Goal: Communication & Community: Answer question/provide support

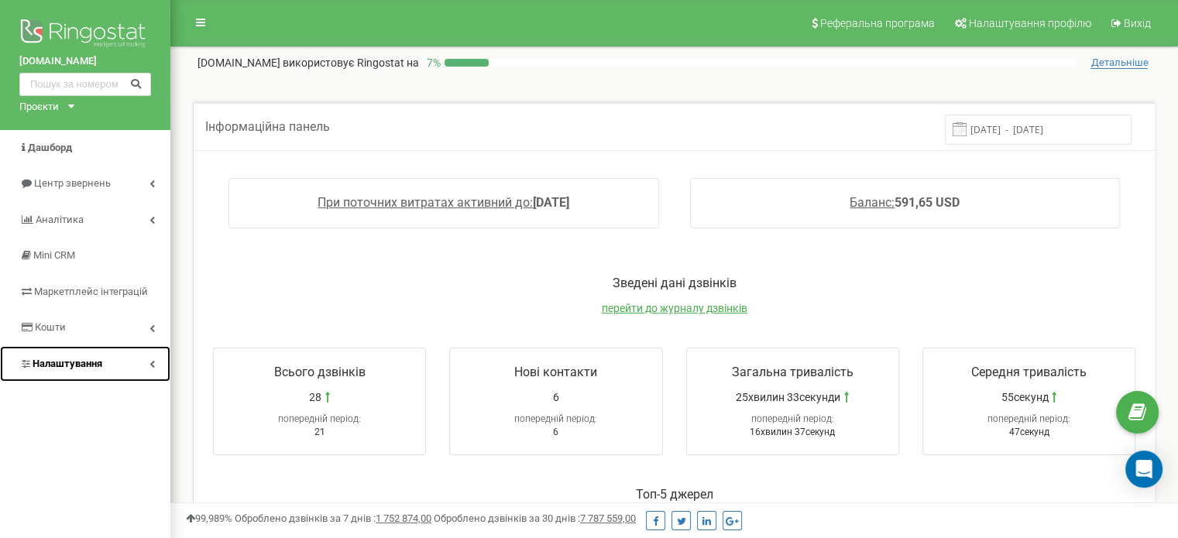
click at [74, 362] on span "Налаштування" at bounding box center [68, 364] width 70 height 12
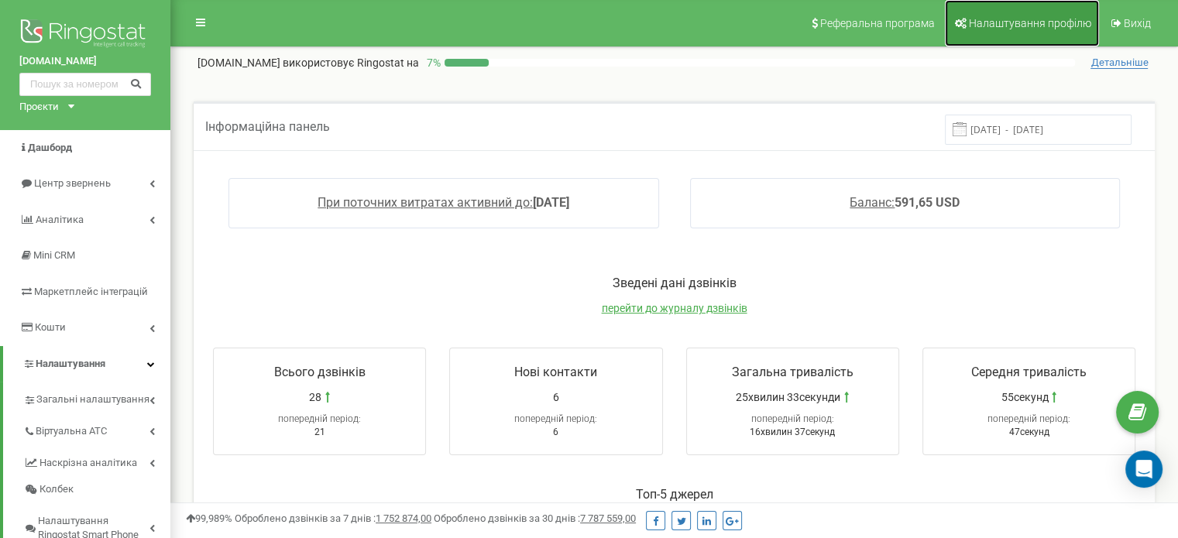
click at [994, 20] on span "Налаштування профілю" at bounding box center [1030, 23] width 122 height 12
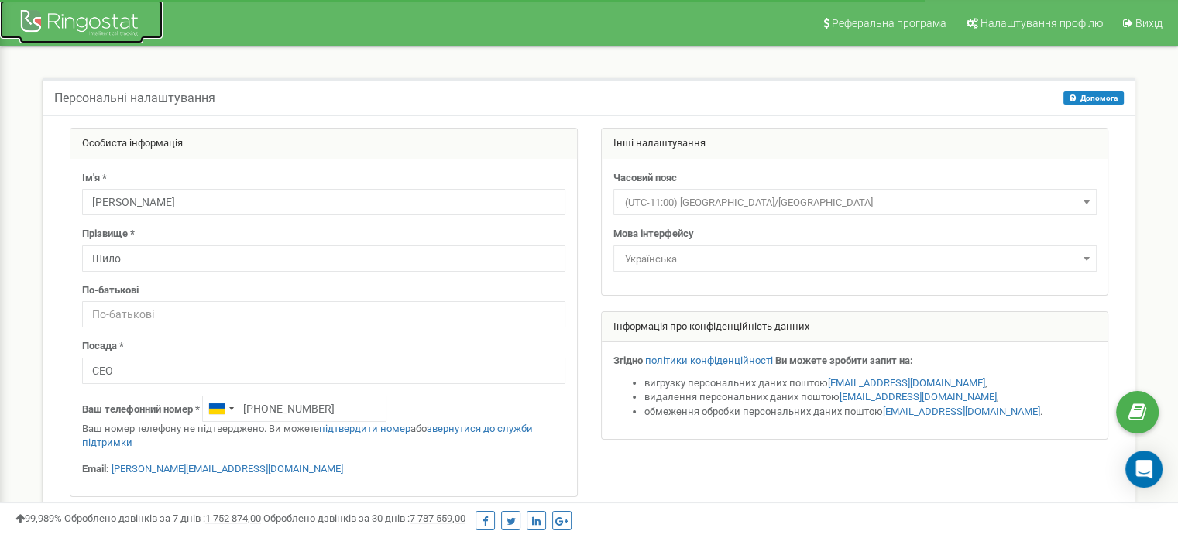
click at [77, 19] on div at bounding box center [81, 24] width 124 height 37
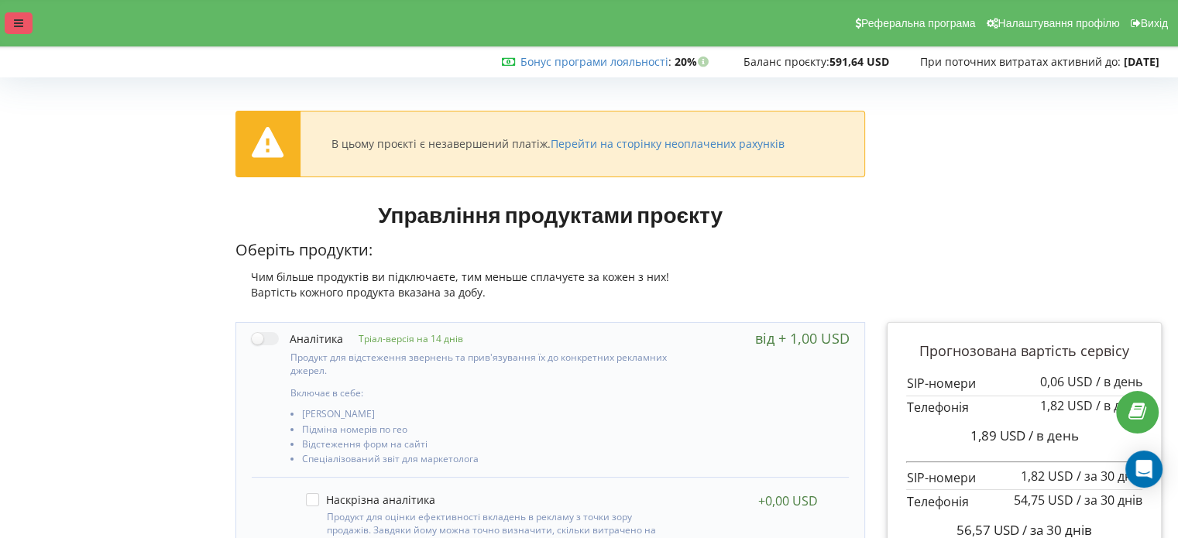
click at [20, 21] on icon at bounding box center [18, 23] width 9 height 11
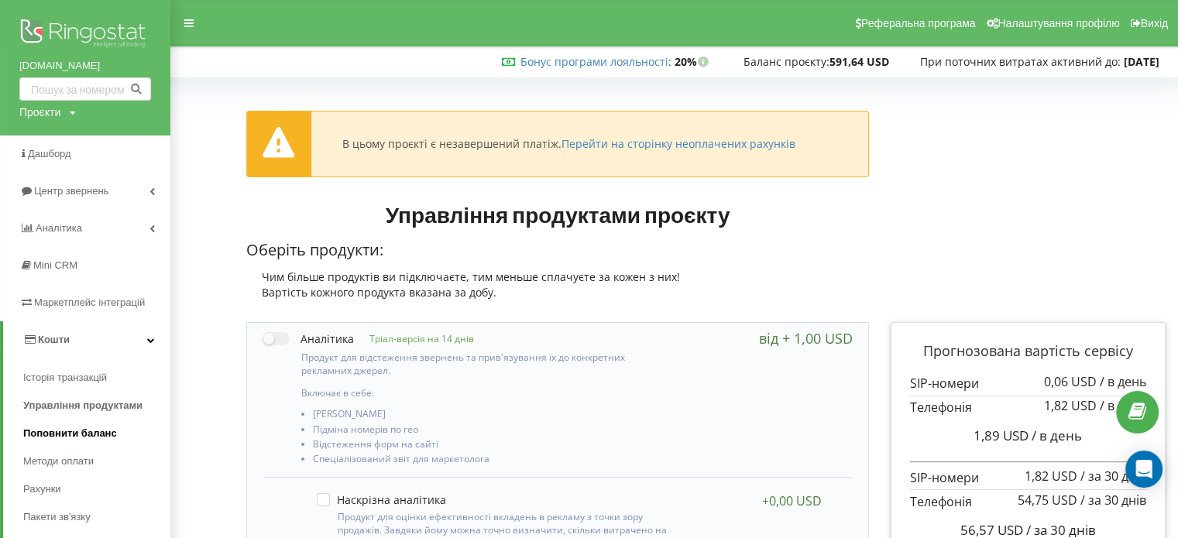
scroll to position [77, 0]
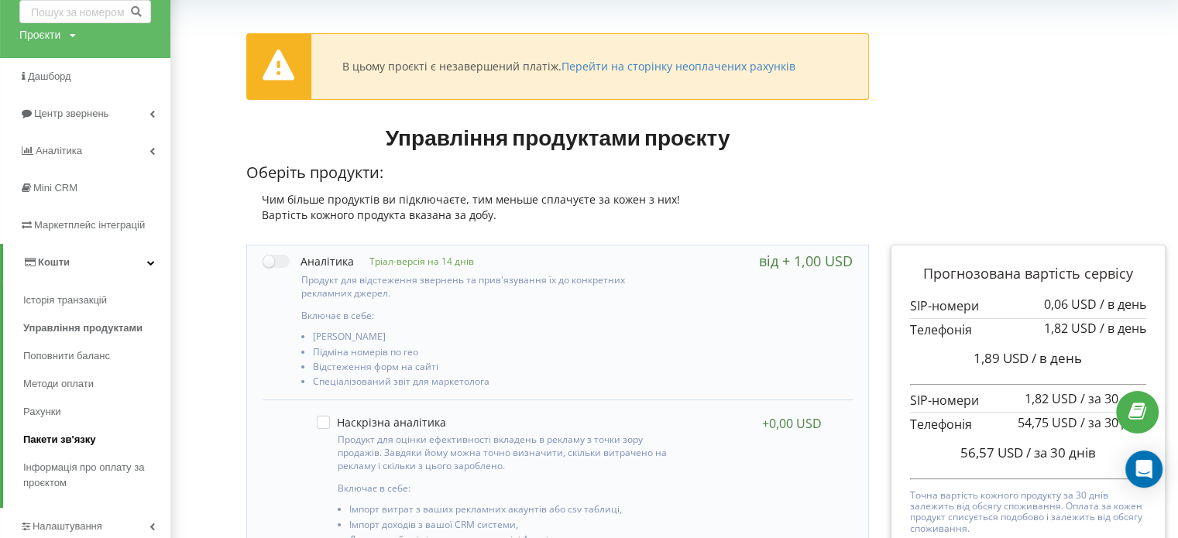
click at [85, 432] on span "Пакети зв'язку" at bounding box center [59, 439] width 72 height 15
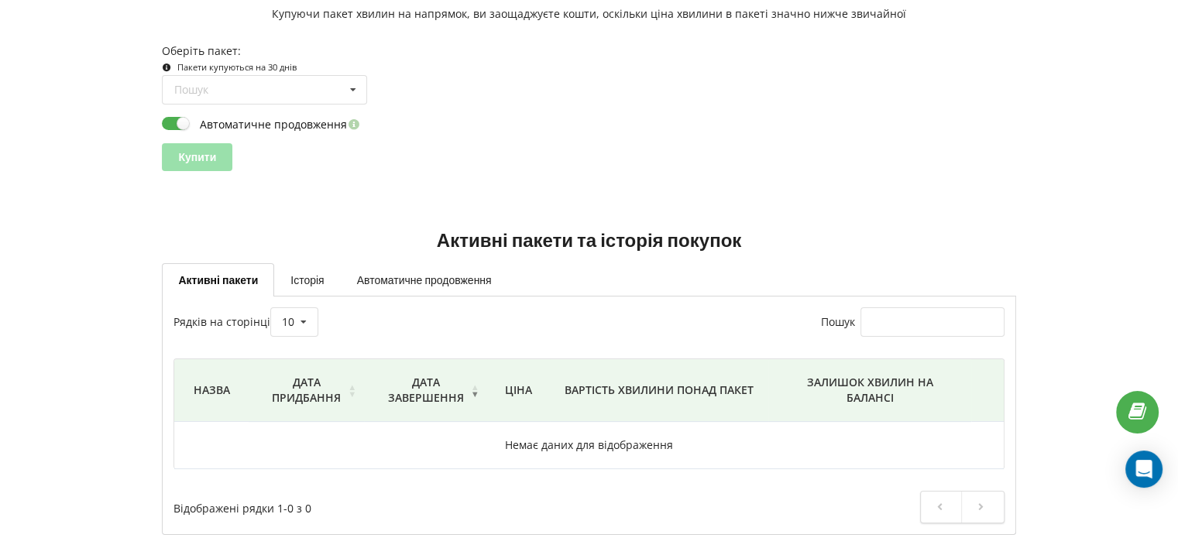
scroll to position [201, 0]
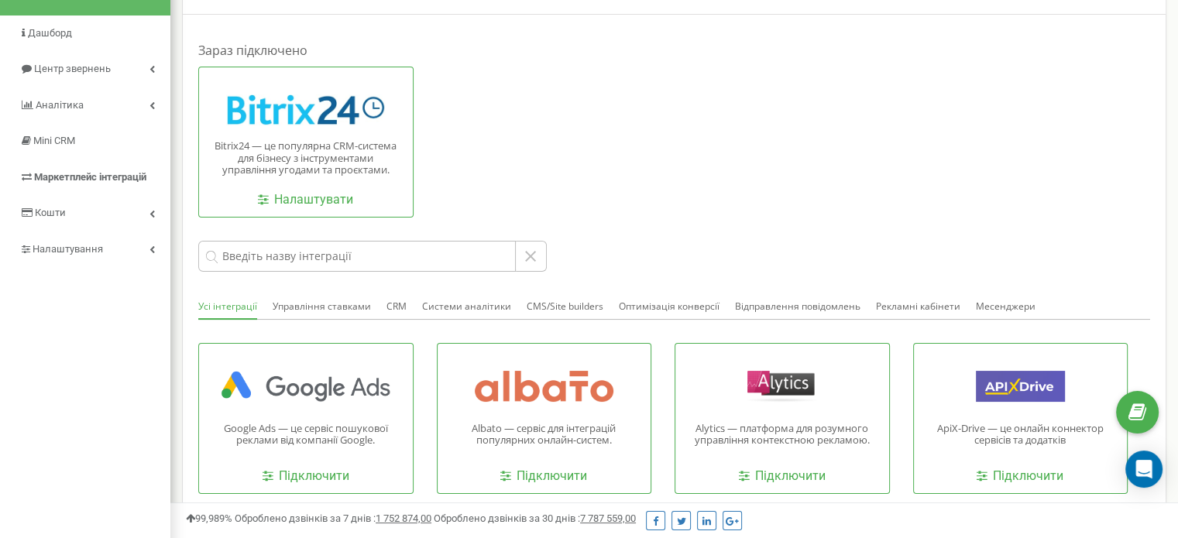
scroll to position [77, 0]
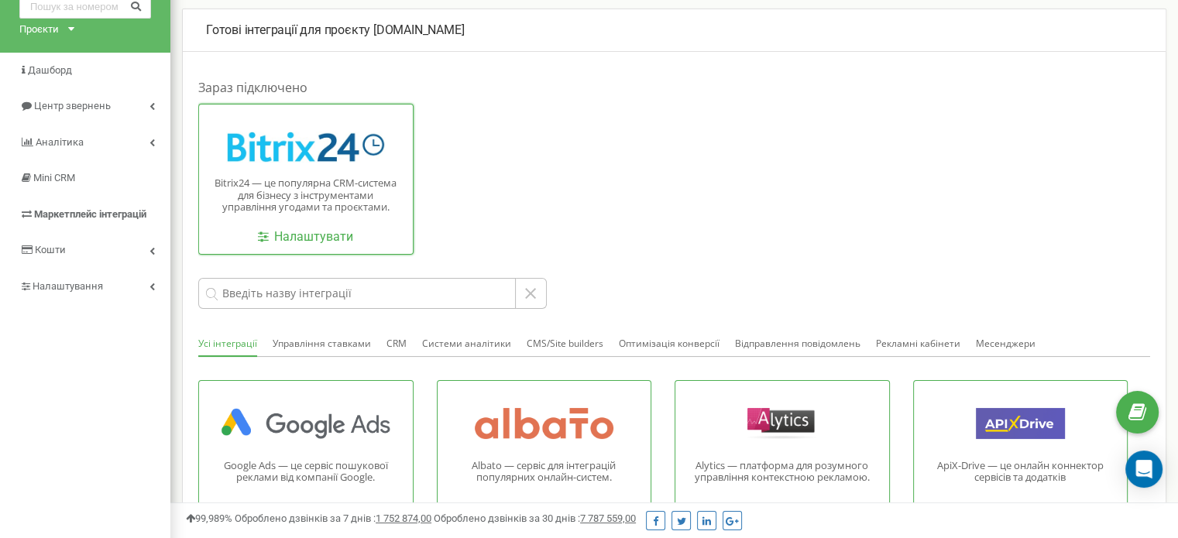
click at [329, 194] on p "Bitrix24 — це популярна CRM-система для бізнесу з інструментами управління угод…" at bounding box center [306, 195] width 191 height 36
click at [296, 238] on link "Налаштувати" at bounding box center [305, 237] width 95 height 18
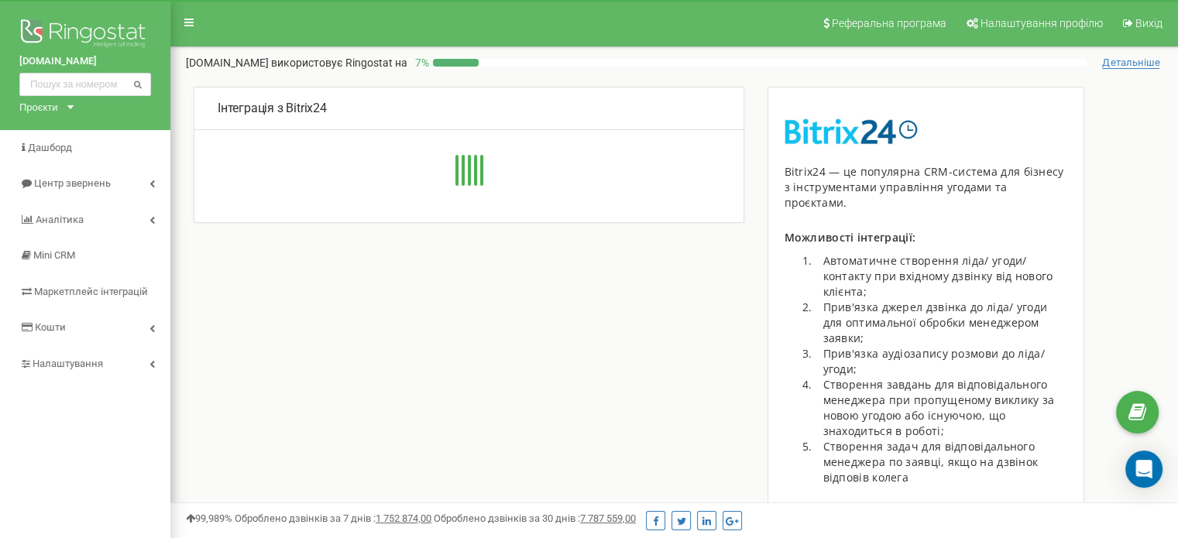
type input "[URL][DOMAIN_NAME]"
type input "1"
type input "gcen73p1nlwf6l9k"
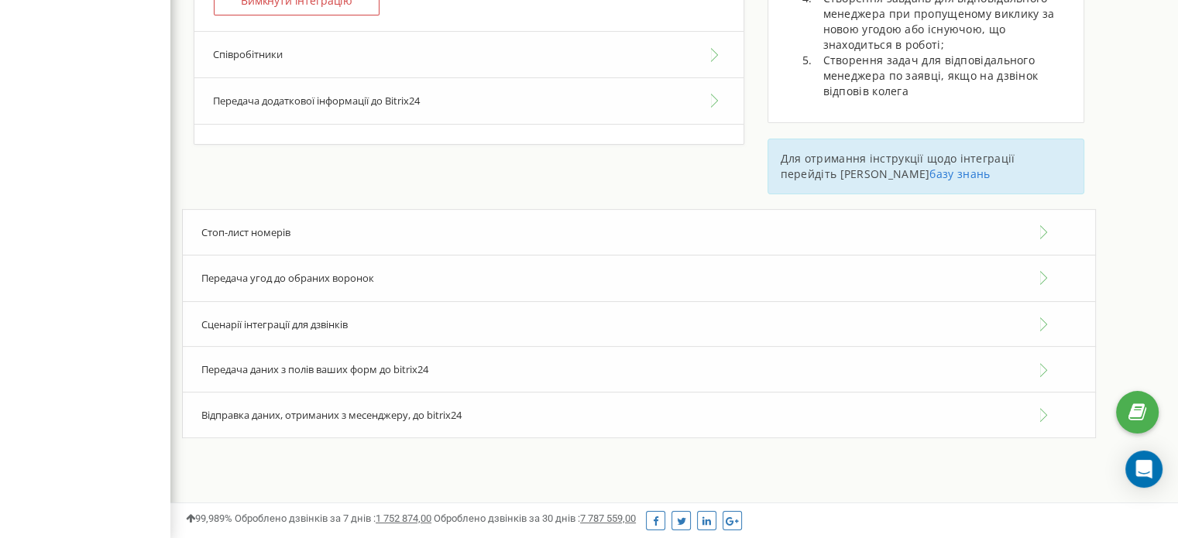
scroll to position [390, 0]
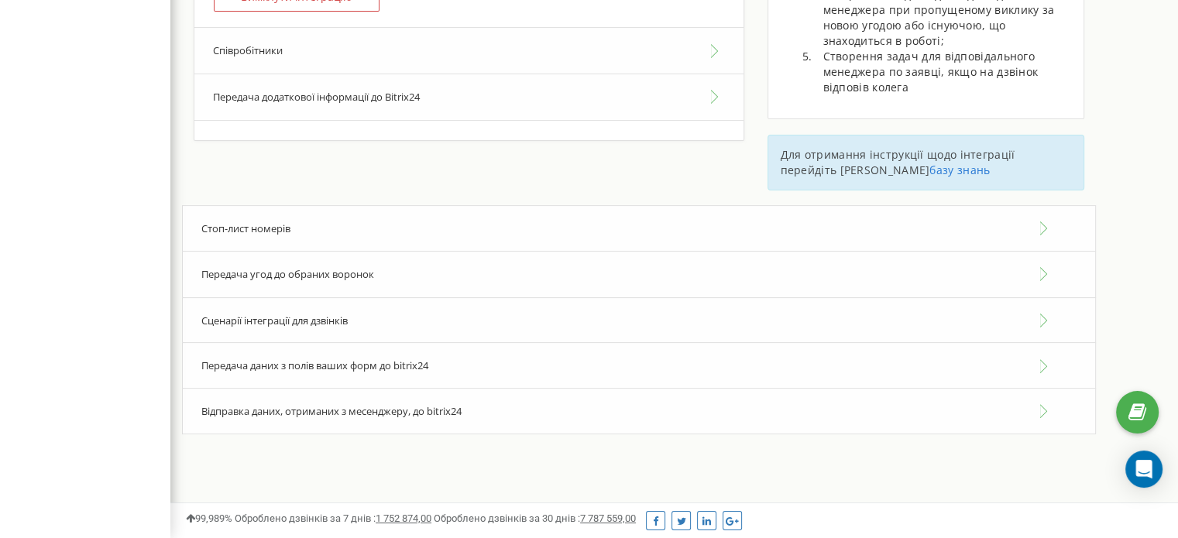
click at [507, 399] on div "Відправка даних, отриманих з месенджеру, до bitrix24" at bounding box center [639, 411] width 914 height 47
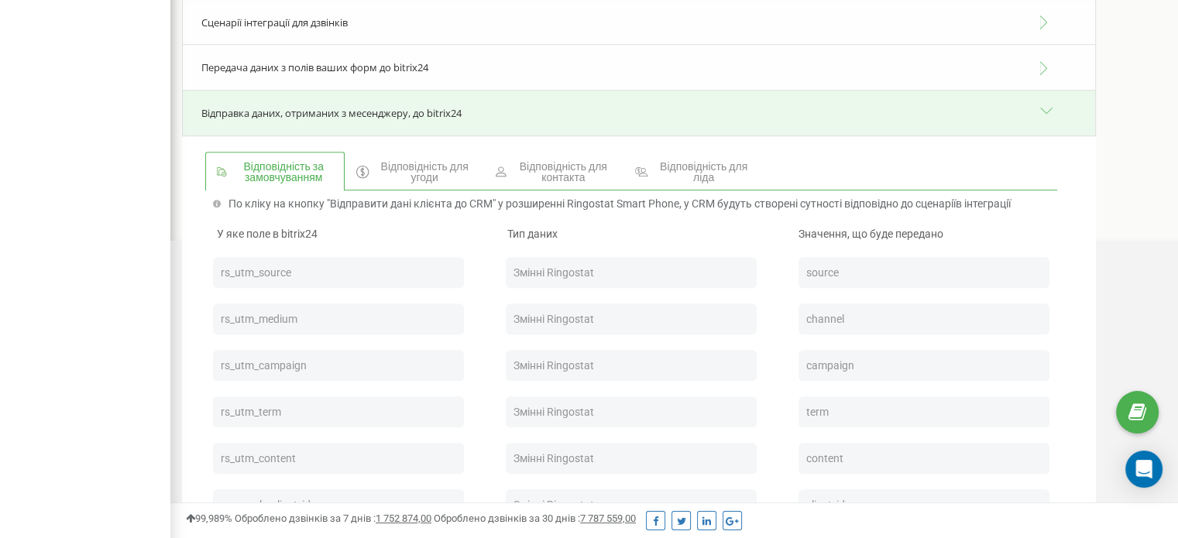
scroll to position [560, 0]
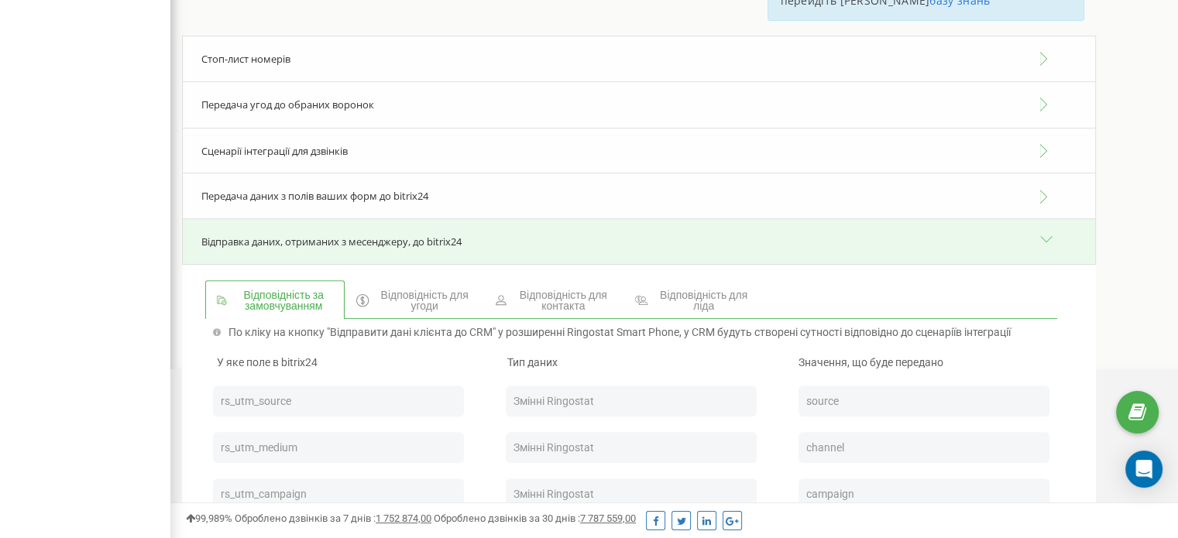
click at [567, 290] on span "Відповідність для контакта" at bounding box center [563, 301] width 97 height 22
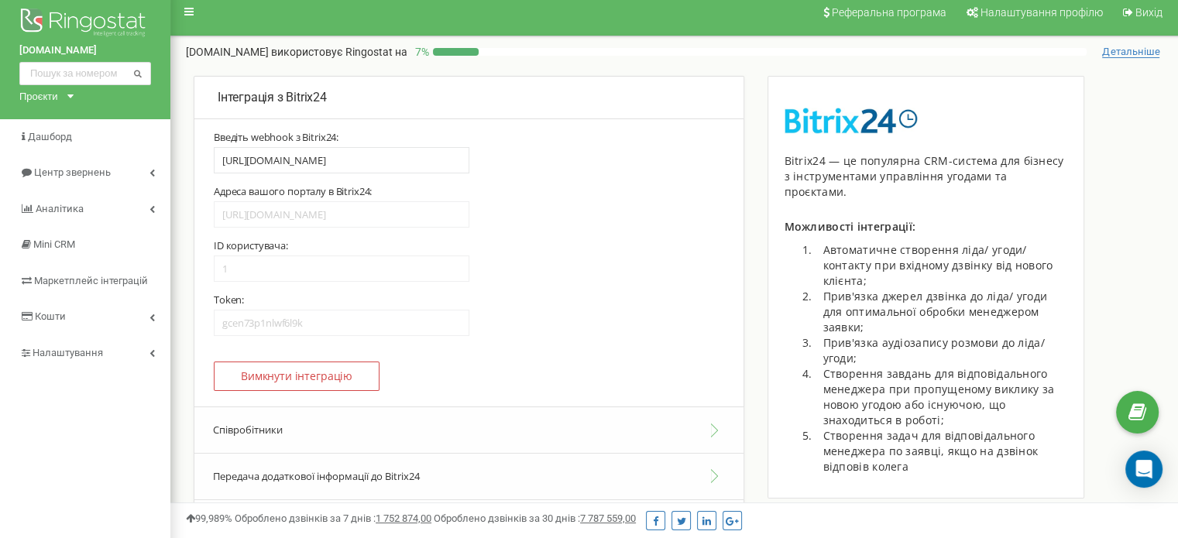
scroll to position [0, 0]
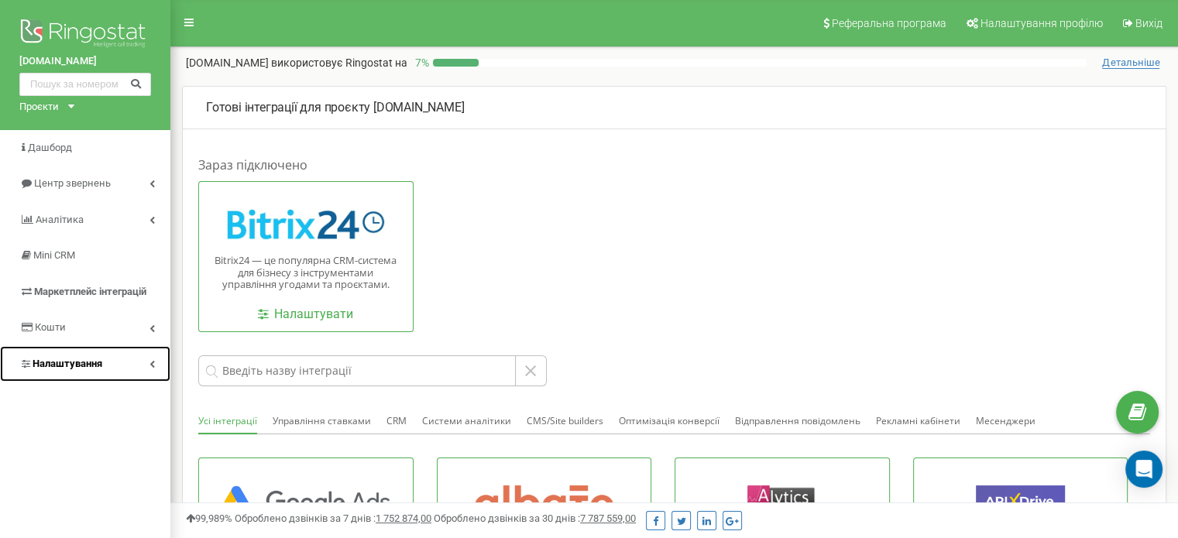
click at [81, 362] on span "Налаштування" at bounding box center [68, 364] width 70 height 12
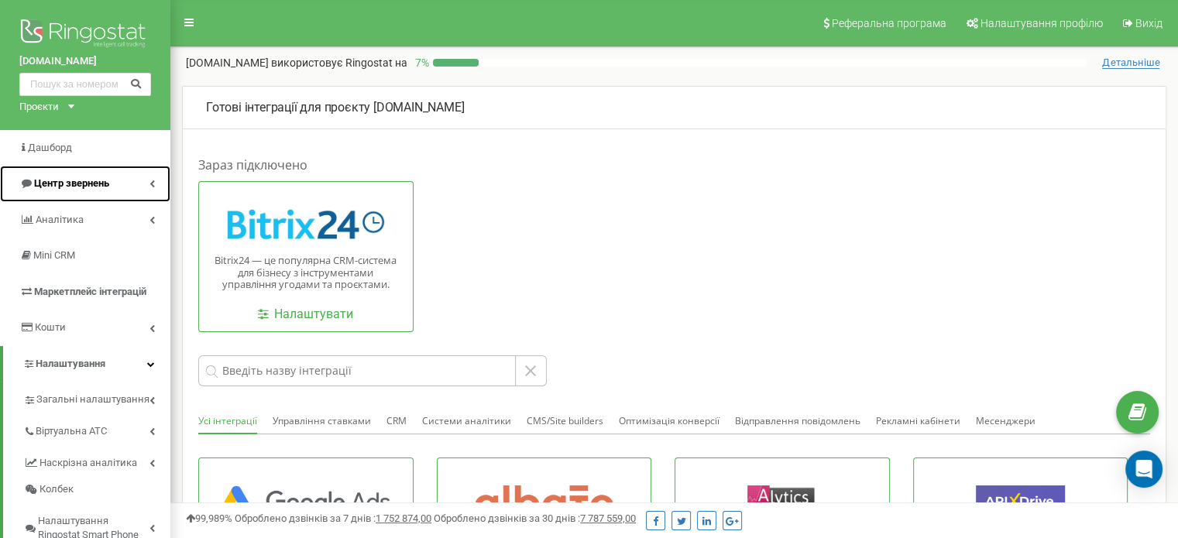
click at [99, 188] on span "Центр звернень" at bounding box center [71, 183] width 75 height 12
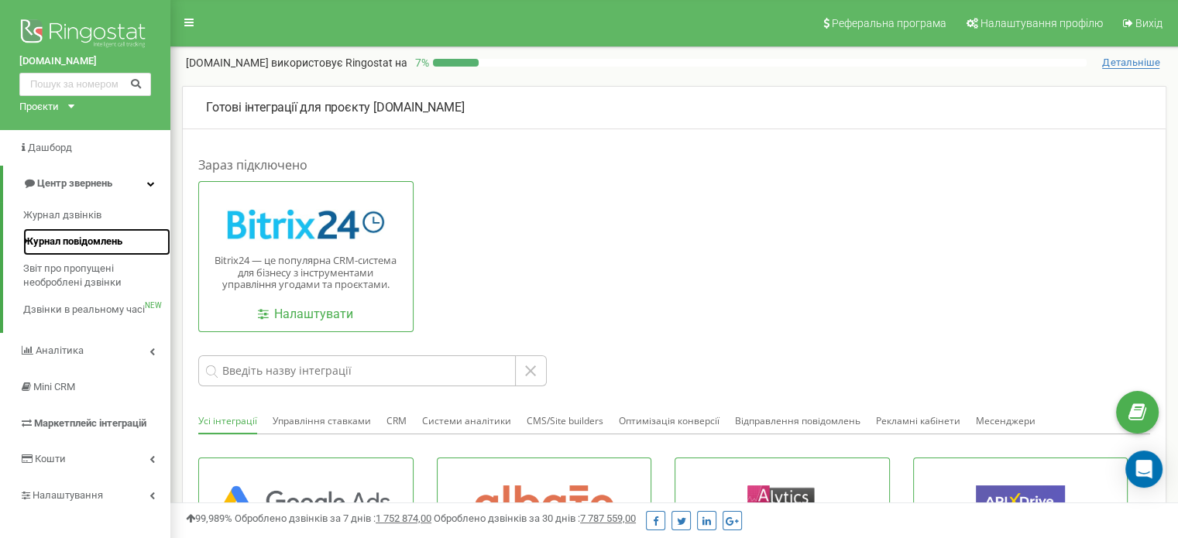
click at [62, 239] on span "Журнал повідомлень" at bounding box center [72, 242] width 99 height 15
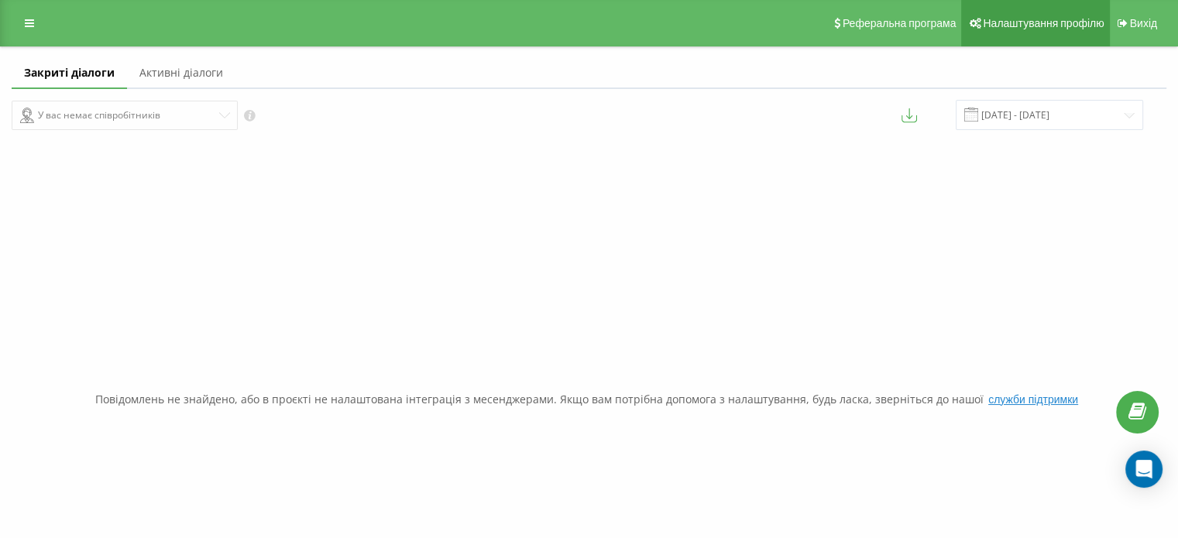
click at [1049, 27] on span "Налаштування профілю" at bounding box center [1043, 23] width 121 height 12
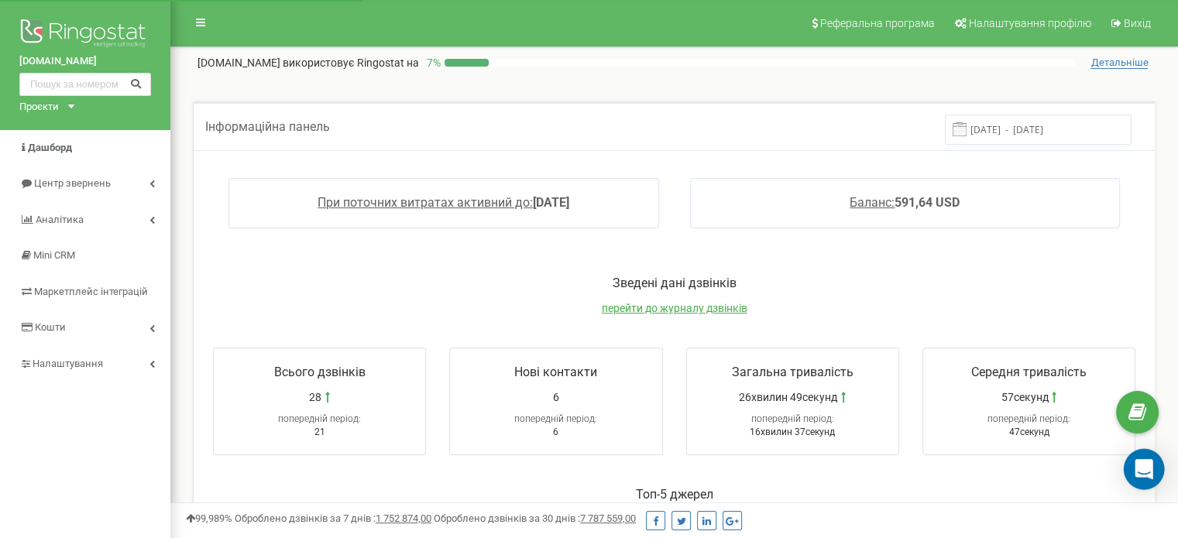
click at [1145, 475] on icon "Open Intercom Messenger" at bounding box center [1144, 469] width 18 height 20
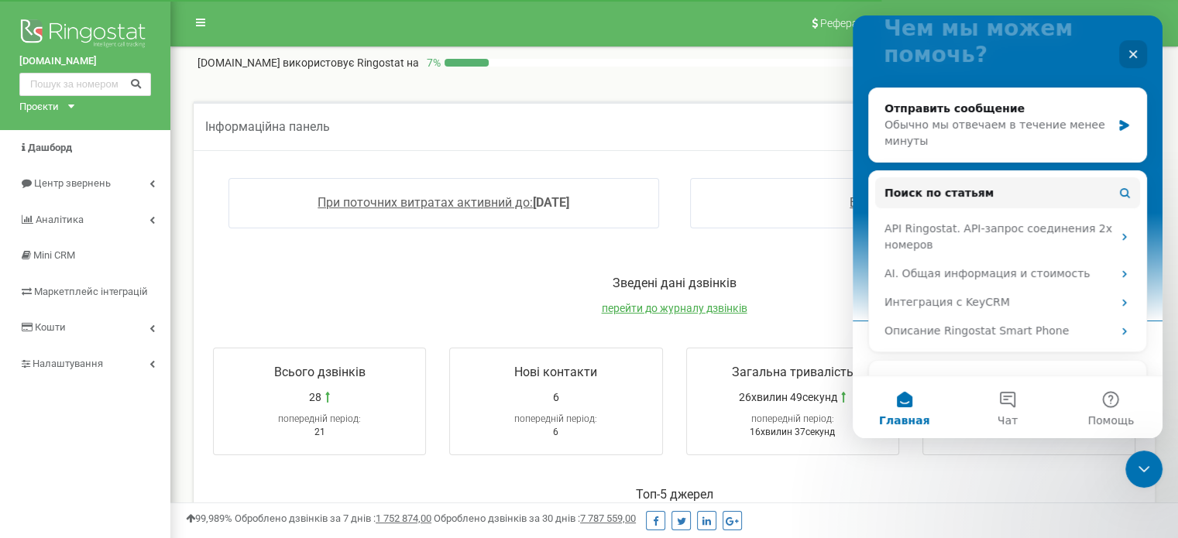
scroll to position [155, 0]
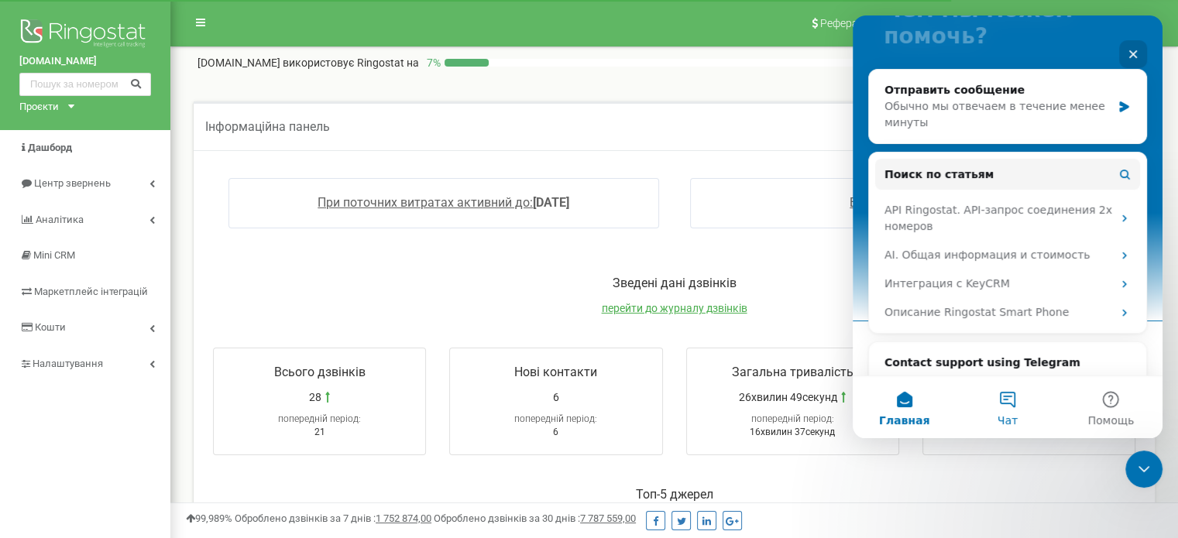
click at [1014, 402] on button "Чат" at bounding box center [1007, 407] width 103 height 62
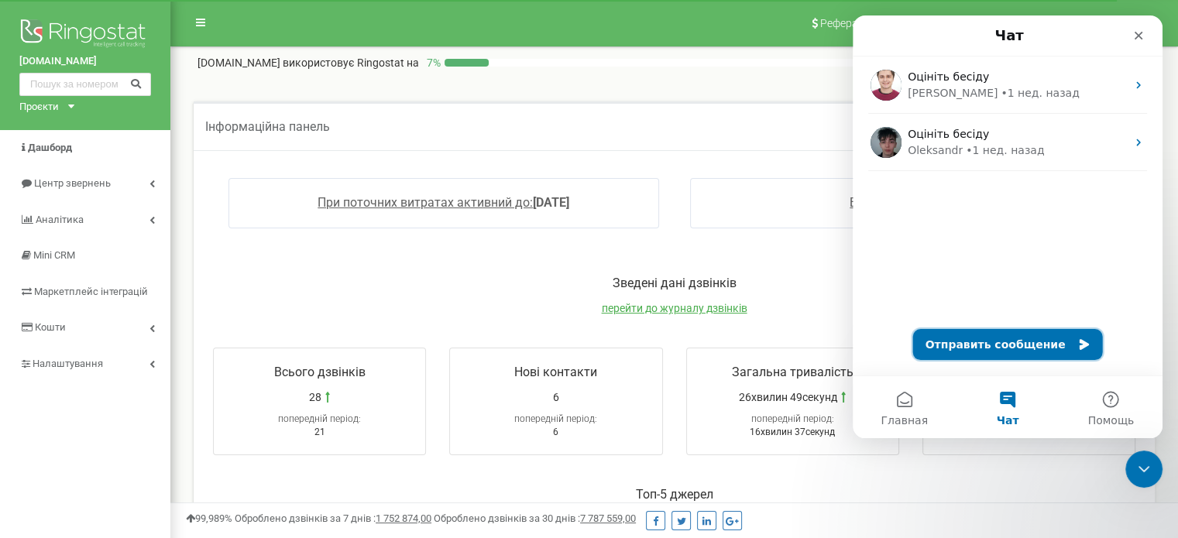
click at [980, 348] on button "Отправить сообщение" at bounding box center [1008, 344] width 190 height 31
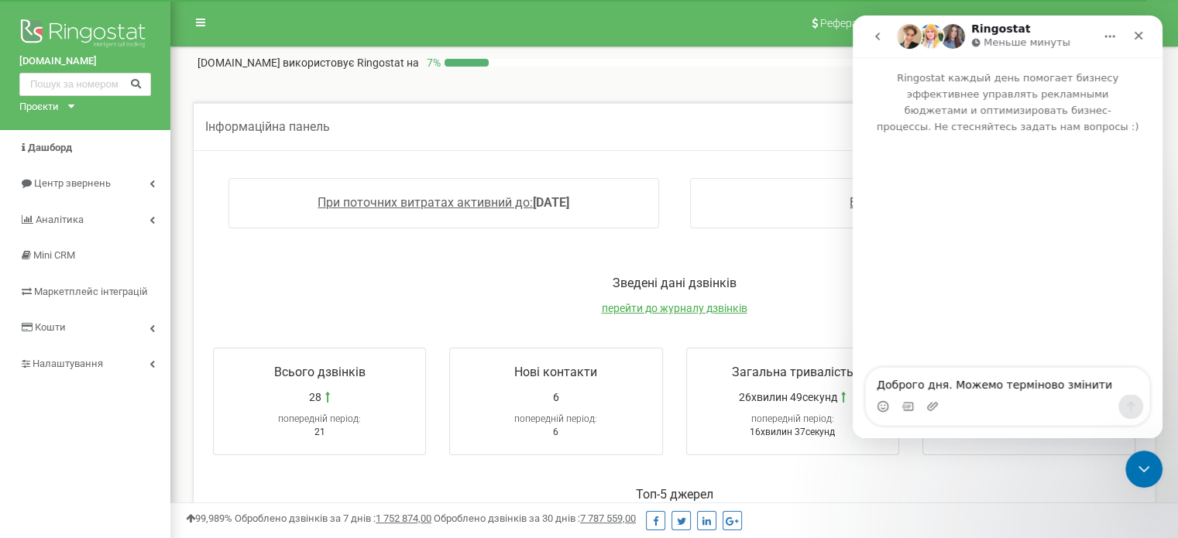
scroll to position [10, 0]
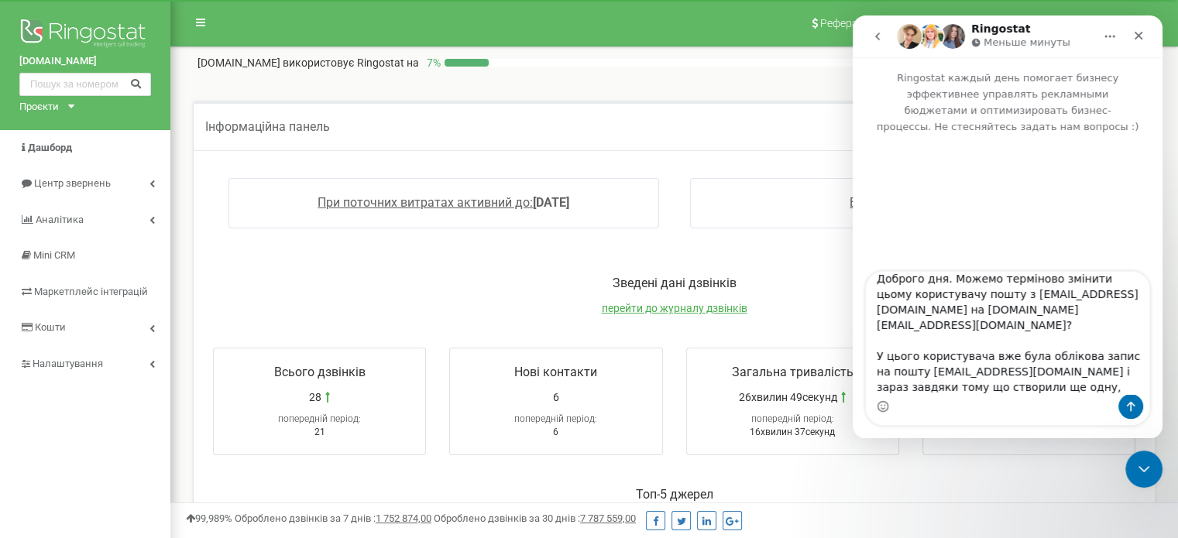
drag, startPoint x: 985, startPoint y: 294, endPoint x: 1101, endPoint y: 300, distance: 116.3
click at [1101, 300] on textarea "Доброго дня. Можемо терміново змінити цьому користувачу пошту з anedina1976@gma…" at bounding box center [1007, 333] width 283 height 122
type textarea "Доброго дня. Можемо терміново змінити цьому користувачу пошту з anedina1976@gma…"
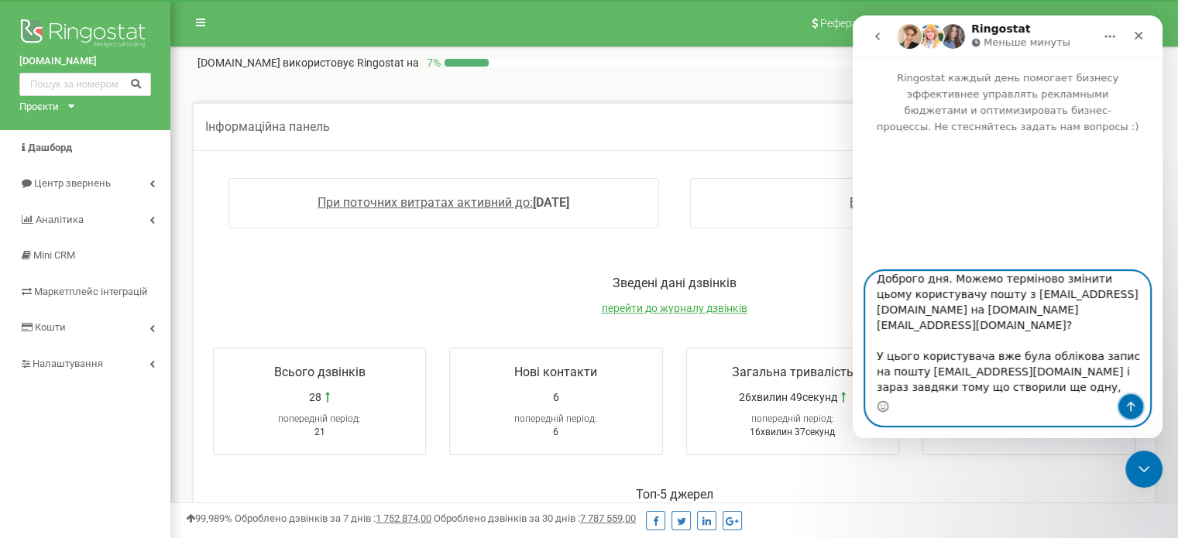
click at [1126, 402] on icon "Отправить сообщение…" at bounding box center [1131, 406] width 12 height 12
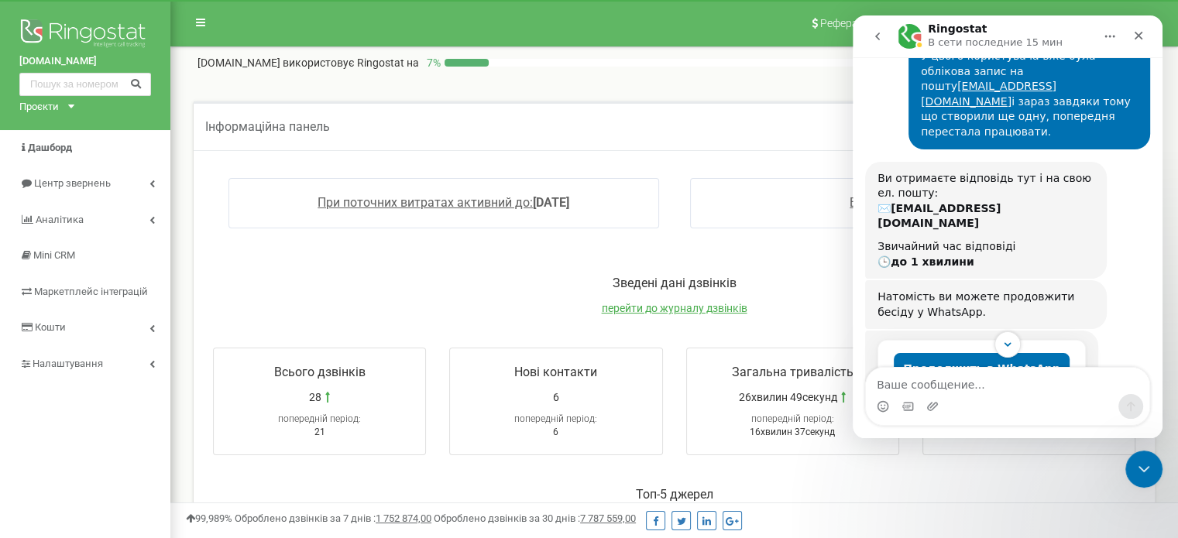
scroll to position [174, 0]
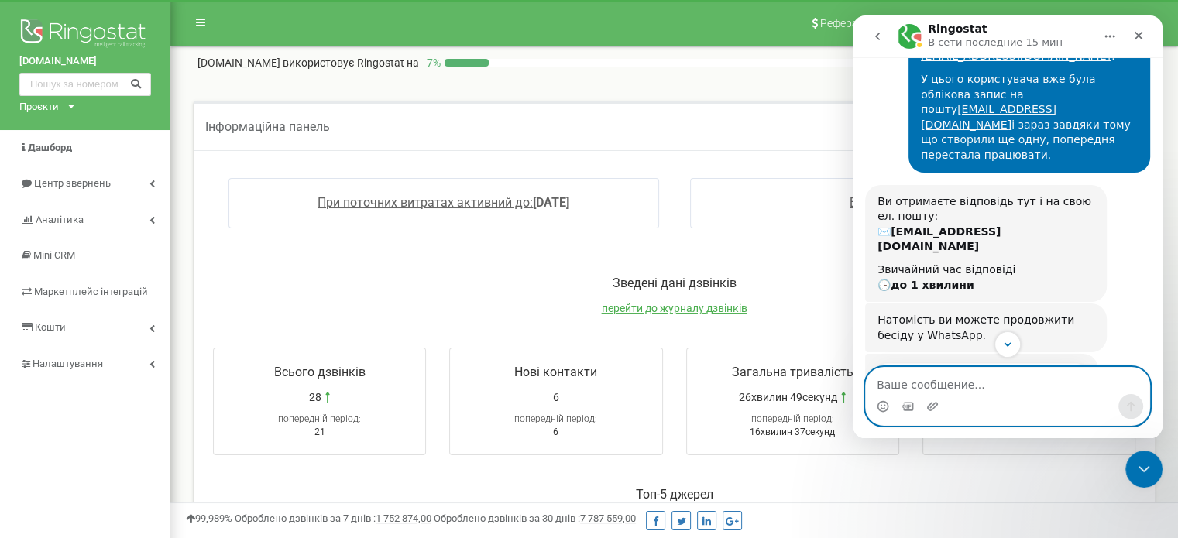
click at [908, 381] on textarea "Ваше сообщение..." at bounding box center [1007, 381] width 283 height 26
click at [969, 381] on textarea "Тоді потрібно яко мога" at bounding box center [1007, 381] width 283 height 26
click at [1015, 386] on textarea "Тоді потрібно якомога" at bounding box center [1007, 381] width 283 height 26
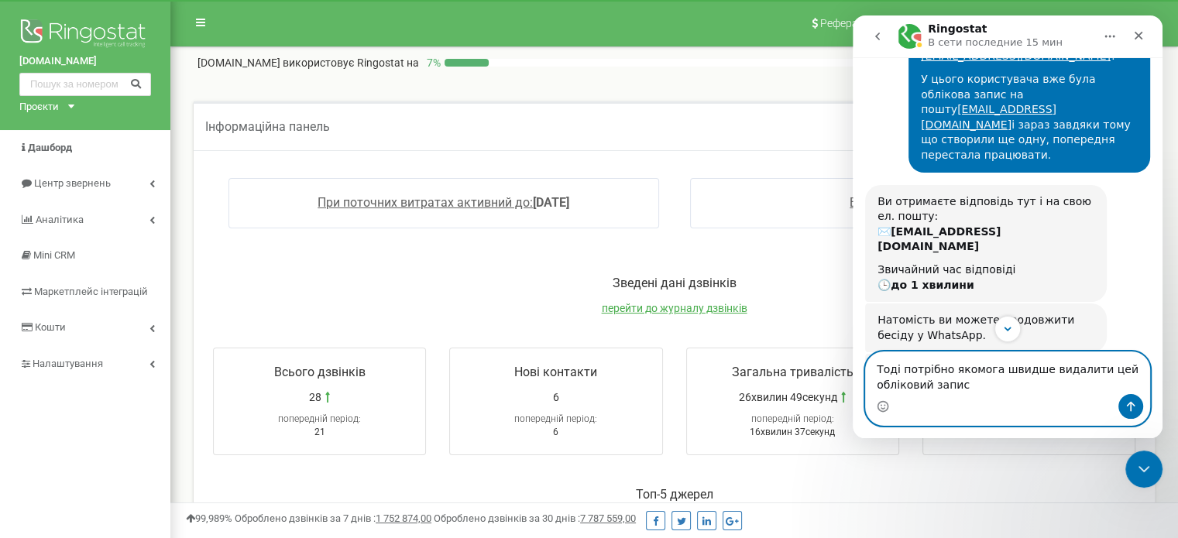
paste textarea "Олександра Недіна: anedina1976@gmail.com"
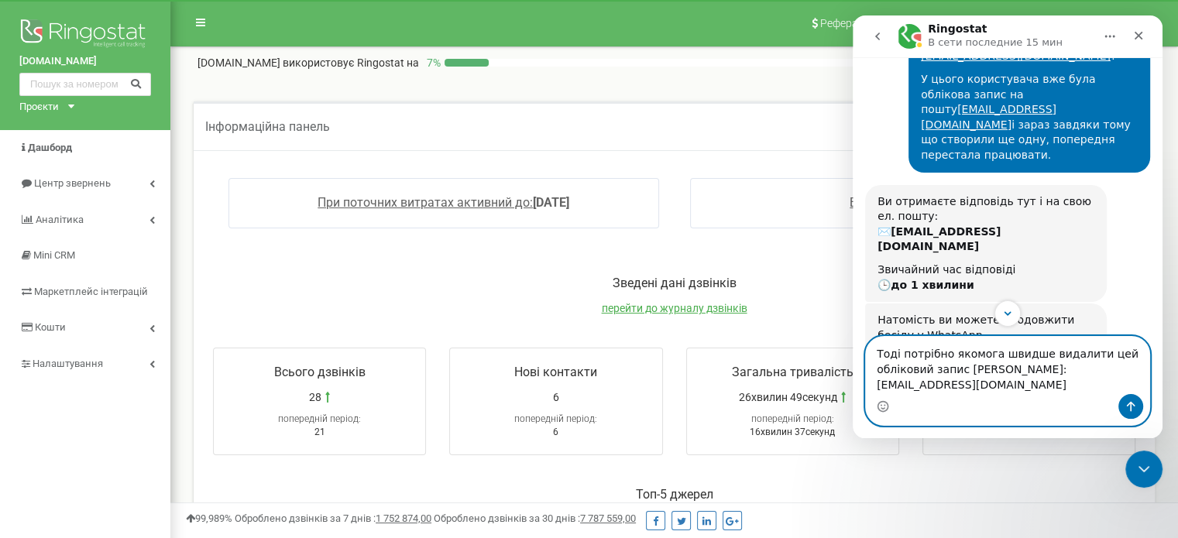
click at [876, 384] on textarea "Тоді потрібно якомога швидше видалити цей обліковий запис Олександра Недіна: an…" at bounding box center [1007, 365] width 283 height 57
click at [878, 392] on textarea "Тоді потрібно якомога швидше видалити цей обліковий запис Олександра Недіна: an…" at bounding box center [1007, 365] width 283 height 57
click at [1011, 391] on textarea "Тоді потрібно якомога швидше видалити цей обліковий запис Олександра Недіна: an…" at bounding box center [1007, 365] width 283 height 57
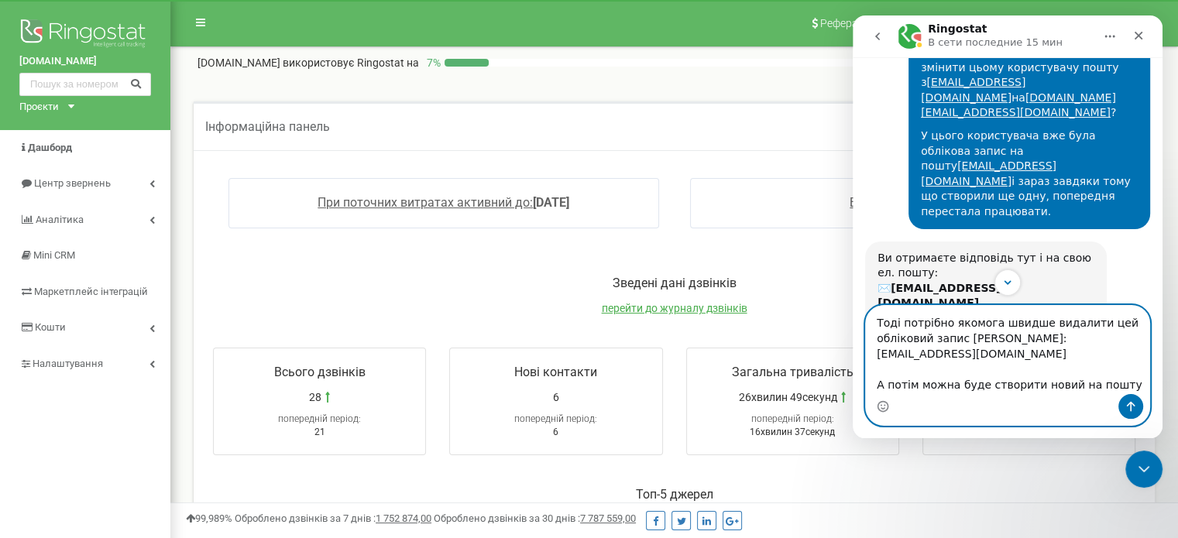
scroll to position [97, 0]
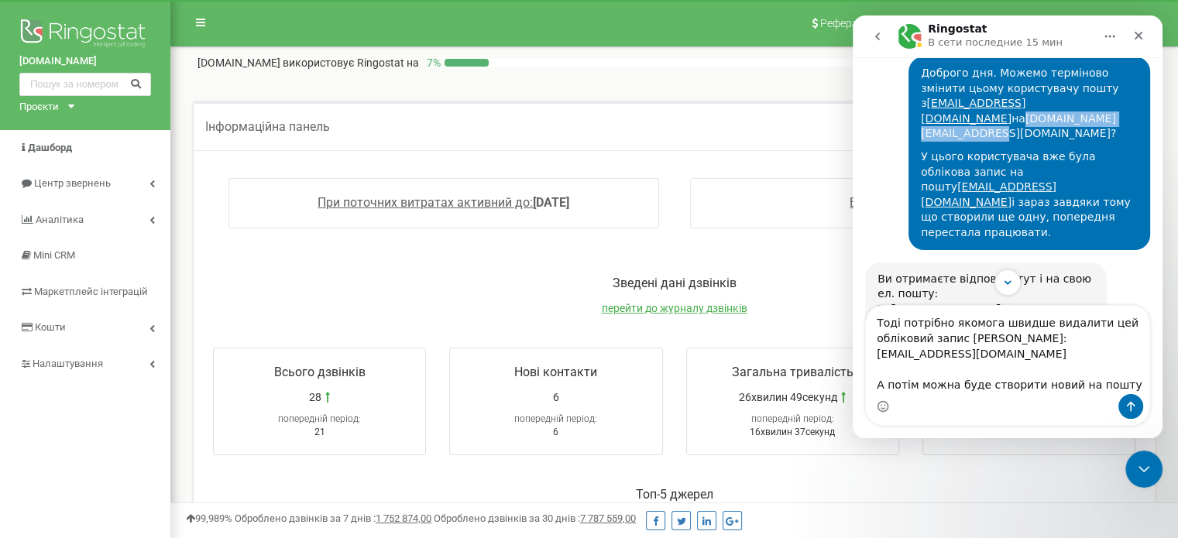
drag, startPoint x: 1045, startPoint y: 101, endPoint x: 912, endPoint y: 102, distance: 132.4
click at [921, 102] on div "Доброго дня. Можемо терміново змінити цьому користувачу пошту з anedina1976@gma…" at bounding box center [1029, 104] width 217 height 76
copy link "abiturients.info@gmail.com"
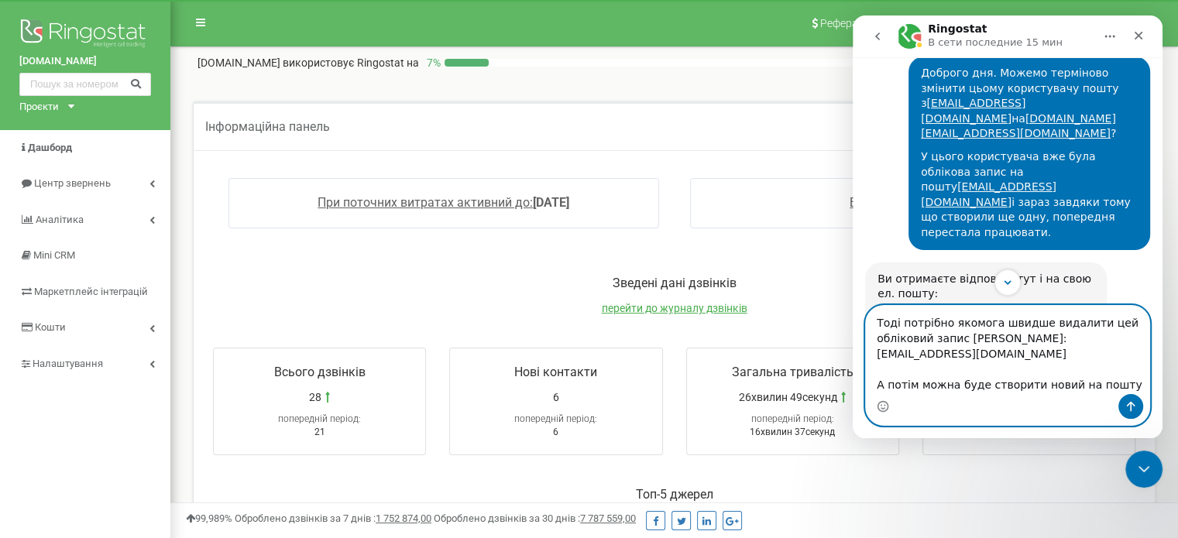
click at [1112, 387] on textarea "Тоді потрібно якомога швидше видалити цей обліковий запис Олександра Недіна: an…" at bounding box center [1007, 350] width 283 height 88
paste textarea "abiturients.info@gmail.com"
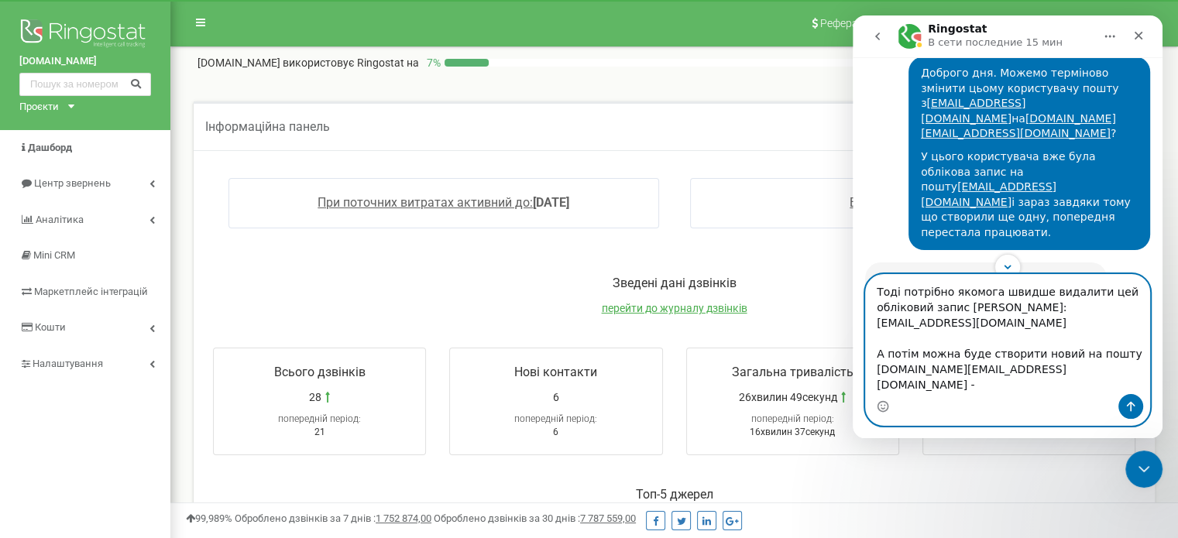
type textarea "Тоді потрібно якомога швидше видалити цей обліковий запис Олександра Недіна: an…"
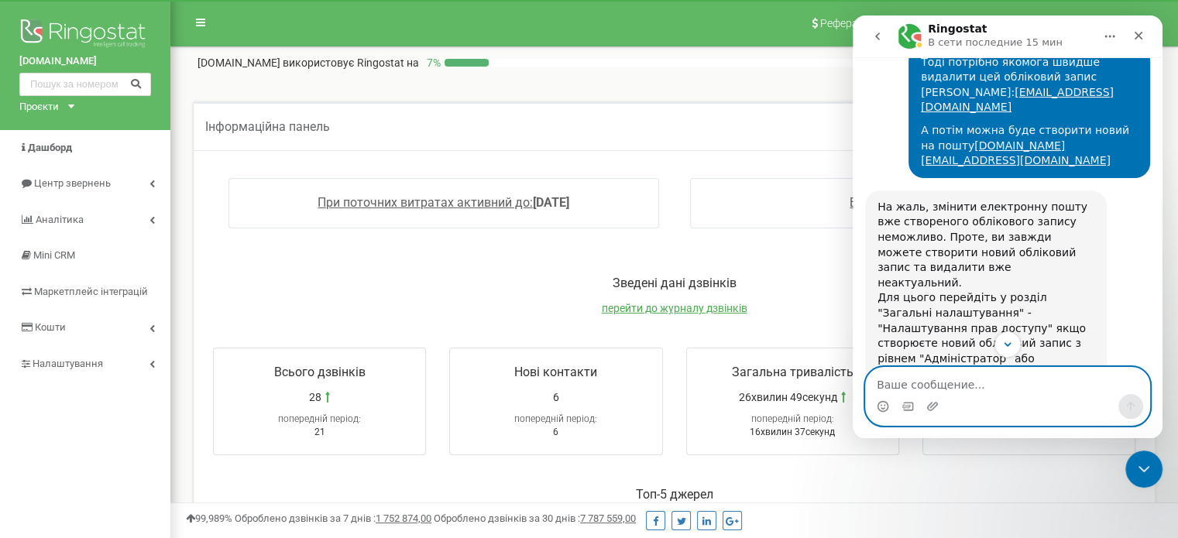
scroll to position [1227, 0]
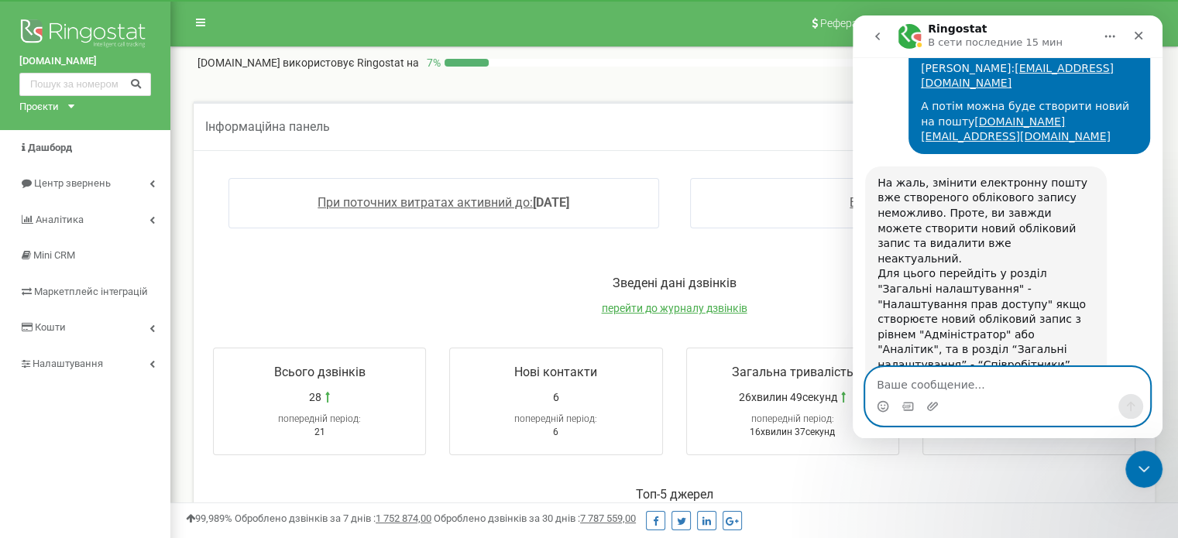
click at [912, 390] on textarea "Ваше сообщение..." at bounding box center [1007, 381] width 283 height 26
type textarea "Підключіть оператора"
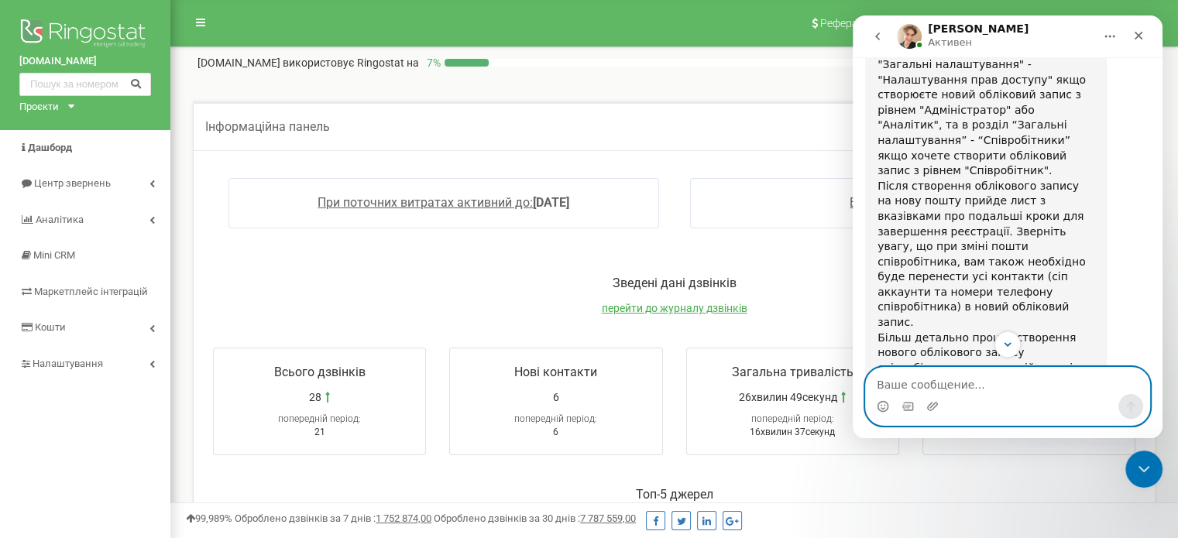
scroll to position [1461, 0]
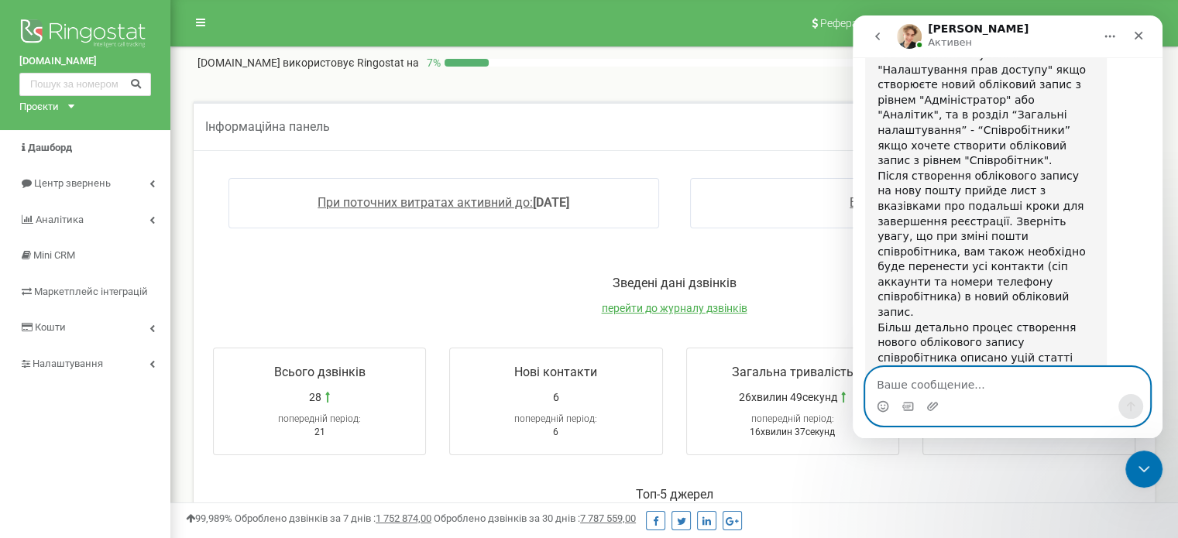
click at [912, 381] on textarea "Ваше сообщение..." at bounding box center [1007, 381] width 283 height 26
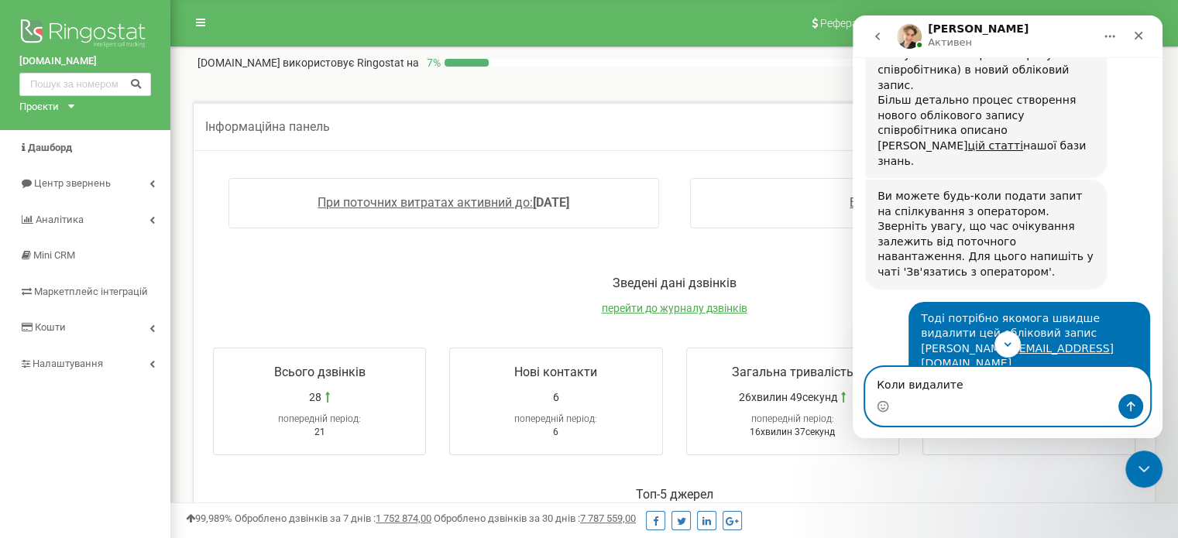
scroll to position [919, 0]
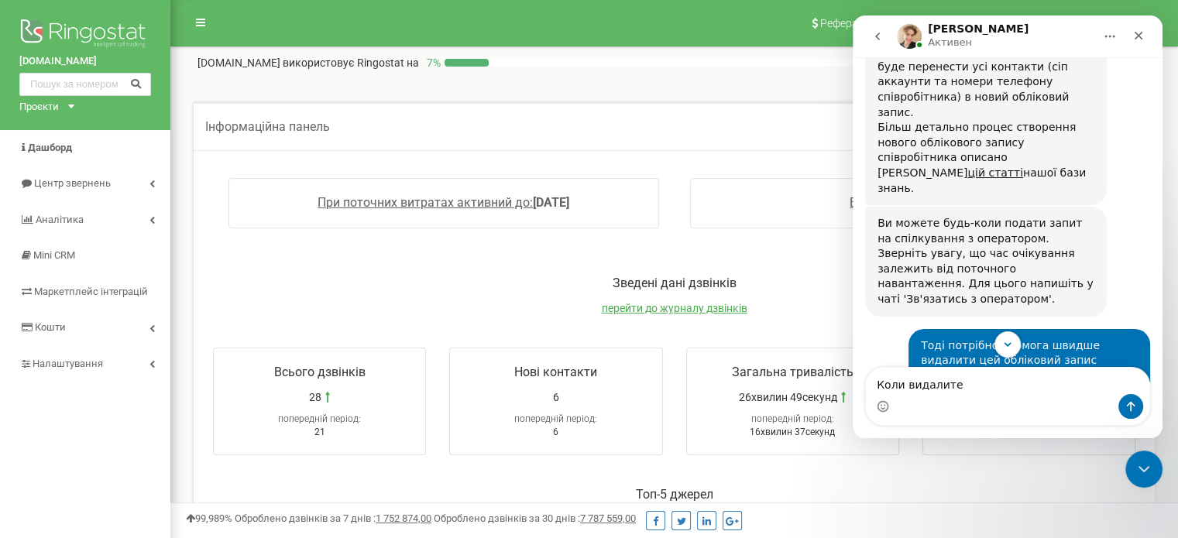
drag, startPoint x: 1038, startPoint y: 194, endPoint x: 914, endPoint y: 195, distance: 123.9
click at [921, 338] on div "Тоді потрібно якомога швидше видалити цей обліковий запис Олександра Недіна: an…" at bounding box center [1029, 368] width 217 height 60
copy link "anedina1976@gmail.com"
click at [980, 390] on textarea "Коли видалите" at bounding box center [1007, 381] width 283 height 26
paste textarea "anedina1976@gmail.com"
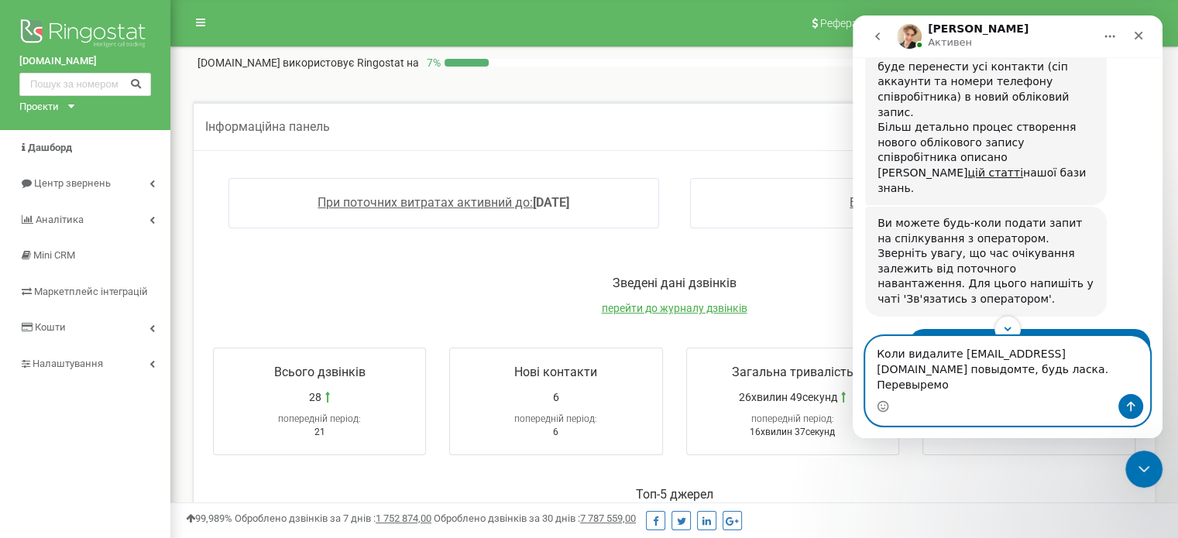
click at [970, 387] on textarea "Коли видалите anedina1976@gmail.com повыдомте, будь ласка. Перевыремо" at bounding box center [1007, 365] width 283 height 57
click at [998, 388] on textarea "Коли видалите anedina1976@gmail.com повыдомте, будь ласка. Перевіремо" at bounding box center [1007, 365] width 283 height 57
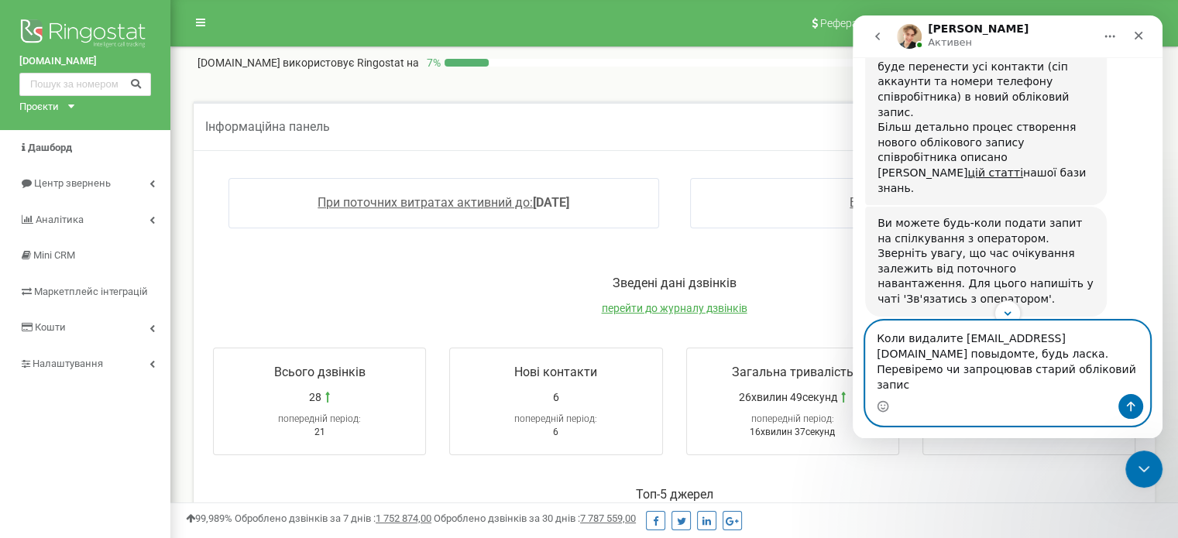
type textarea "Коли видалите anedina1976@gmail.com повыдомте, будь ласка. Перевіремо чи запроц…"
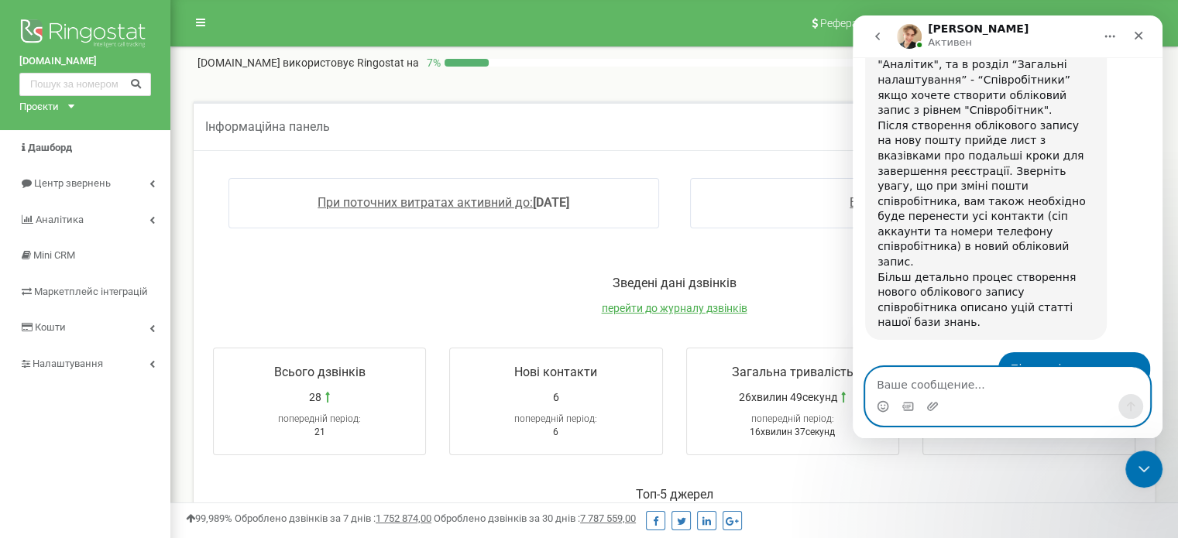
scroll to position [1538, 0]
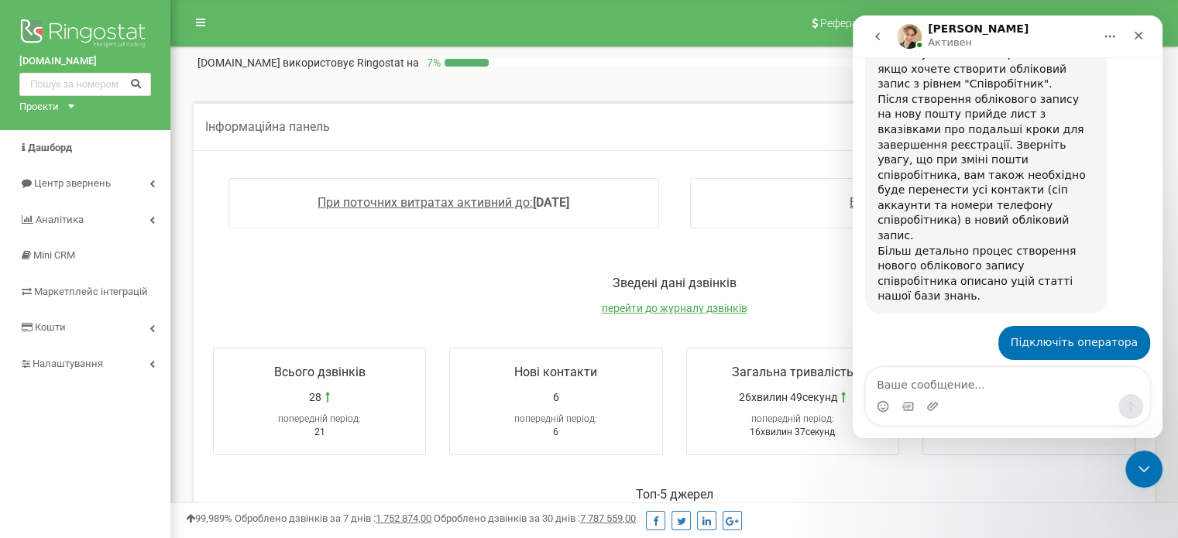
drag, startPoint x: 997, startPoint y: 311, endPoint x: 992, endPoint y: 320, distance: 10.4
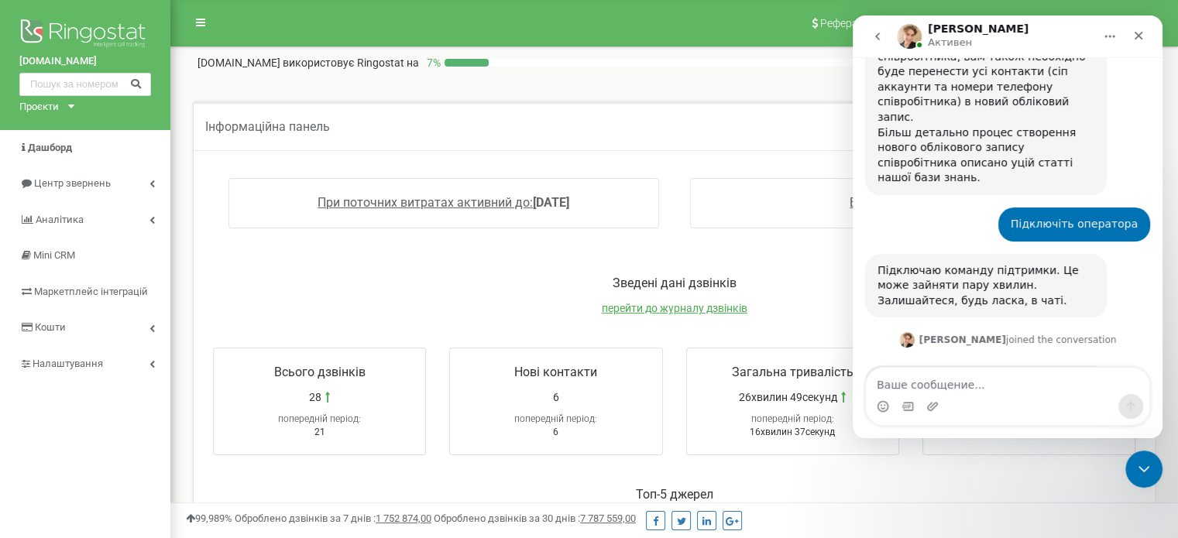
scroll to position [1708, 0]
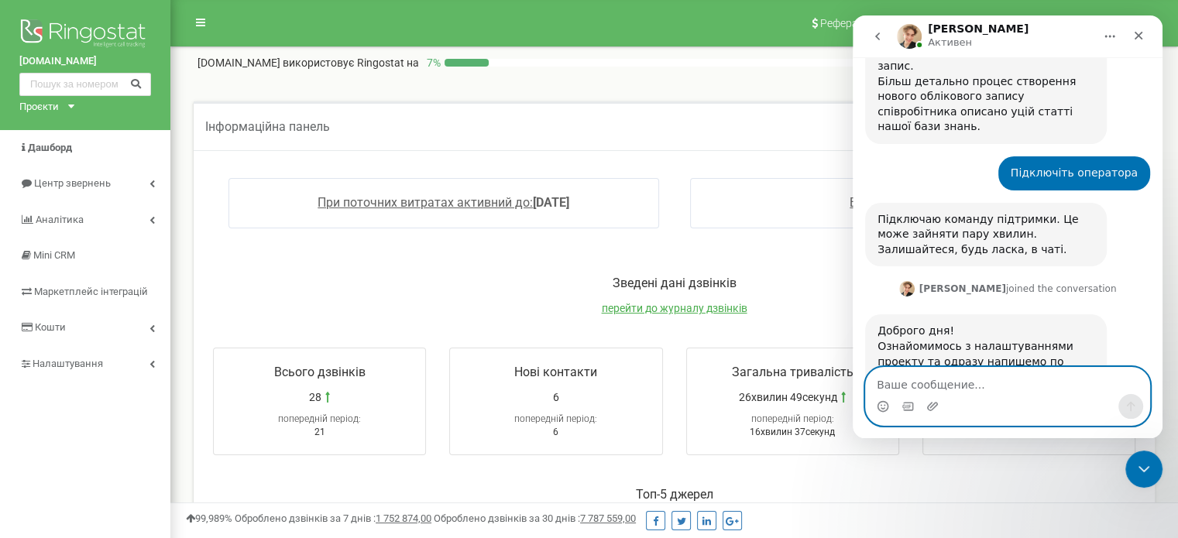
click at [923, 378] on textarea "Ваше сообщение..." at bounding box center [1007, 381] width 283 height 26
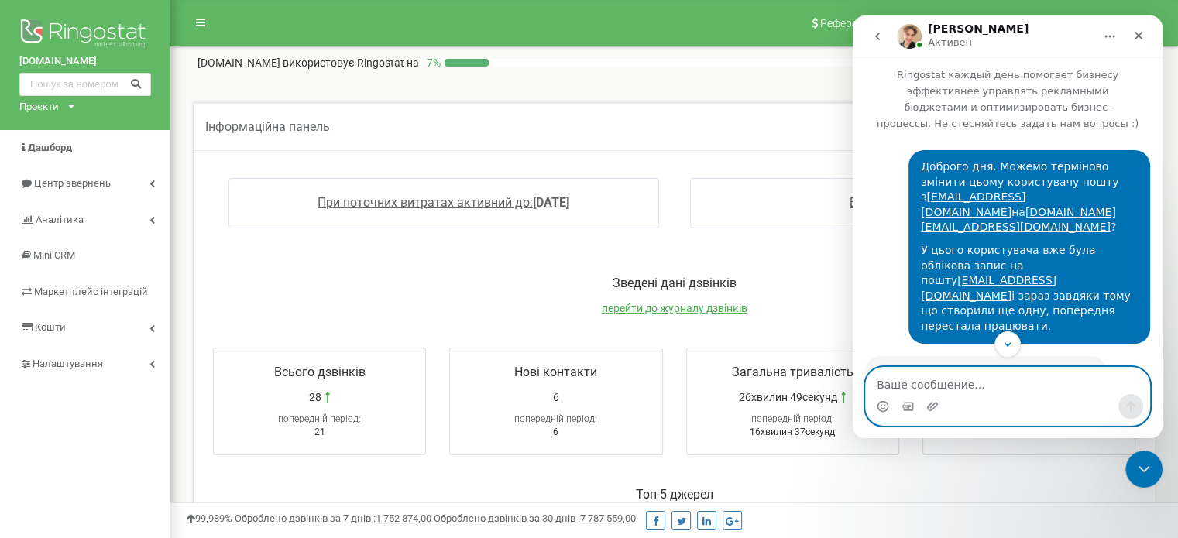
scroll to position [0, 0]
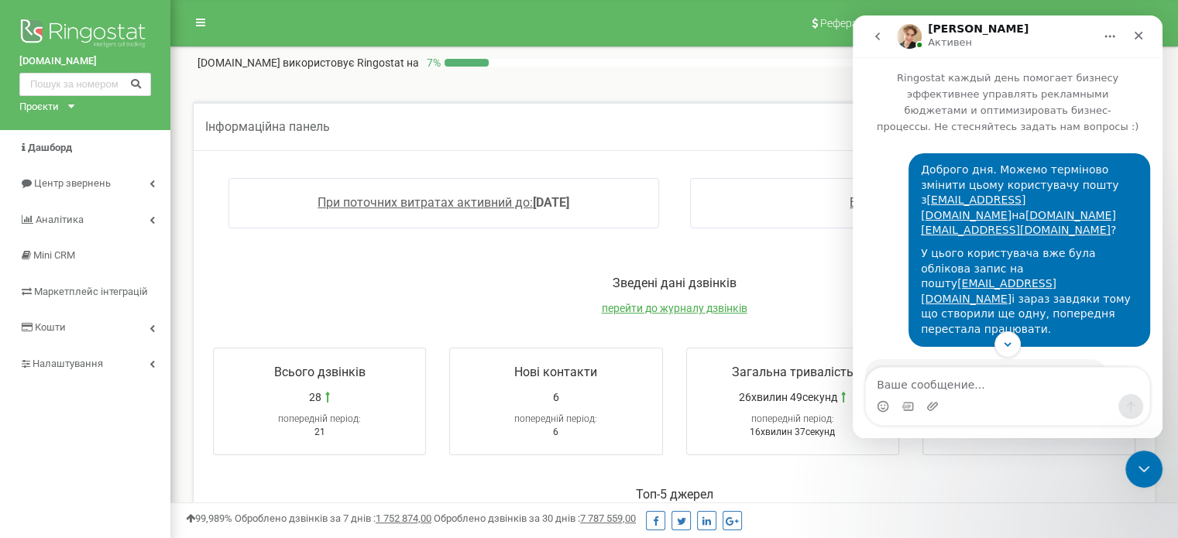
drag, startPoint x: 913, startPoint y: 220, endPoint x: 1094, endPoint y: 270, distance: 187.9
click at [1094, 270] on div "У цього користувача вже була облікова запис на пошту anedina1976@gmail.com і за…" at bounding box center [1029, 291] width 217 height 91
copy div "У цього користувача вже була облікова запис на пошту anedina1976@gmail.com і за…"
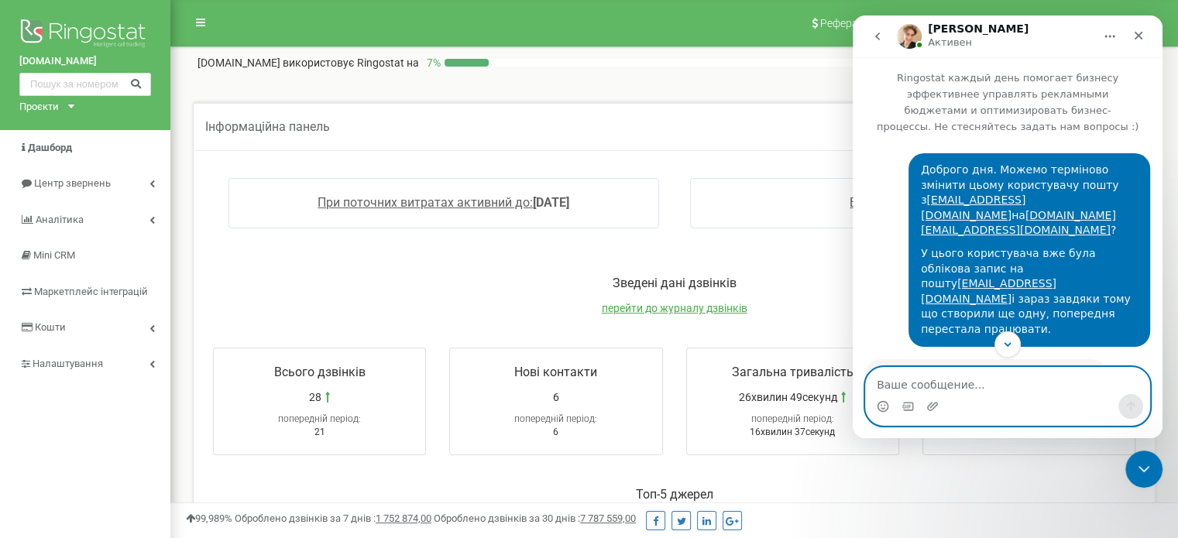
click at [967, 391] on textarea "Ваше сообщение..." at bounding box center [1007, 381] width 283 height 26
paste textarea "У цього користувача вже була облікова запис на пошту anedina1976@gmail.com і за…"
type textarea "У цього користувача вже була облікова запис на пошту anedina1976@gmail.com і за…"
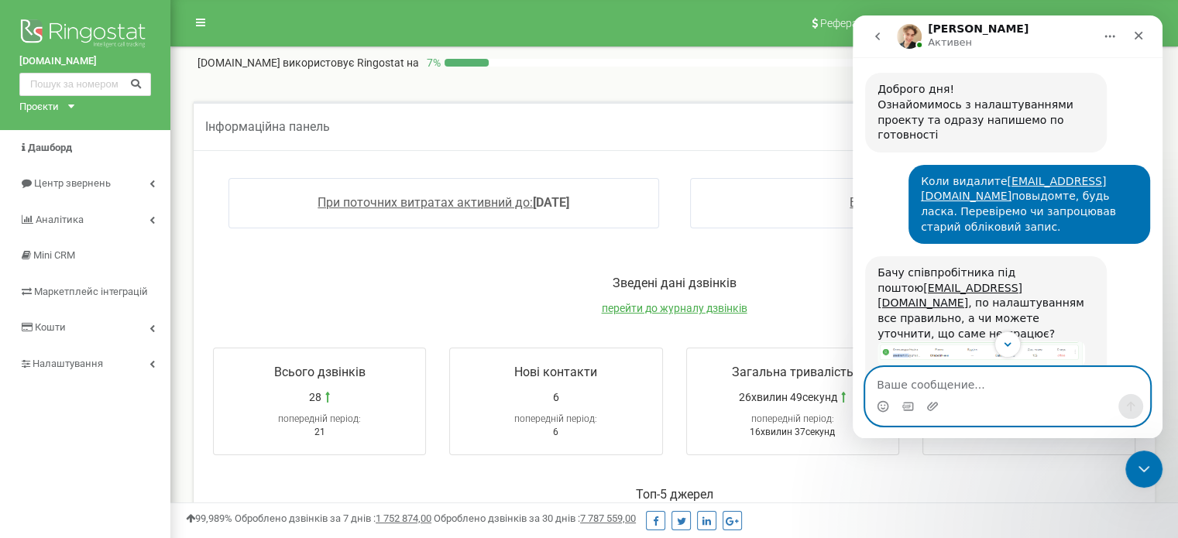
scroll to position [2027, 0]
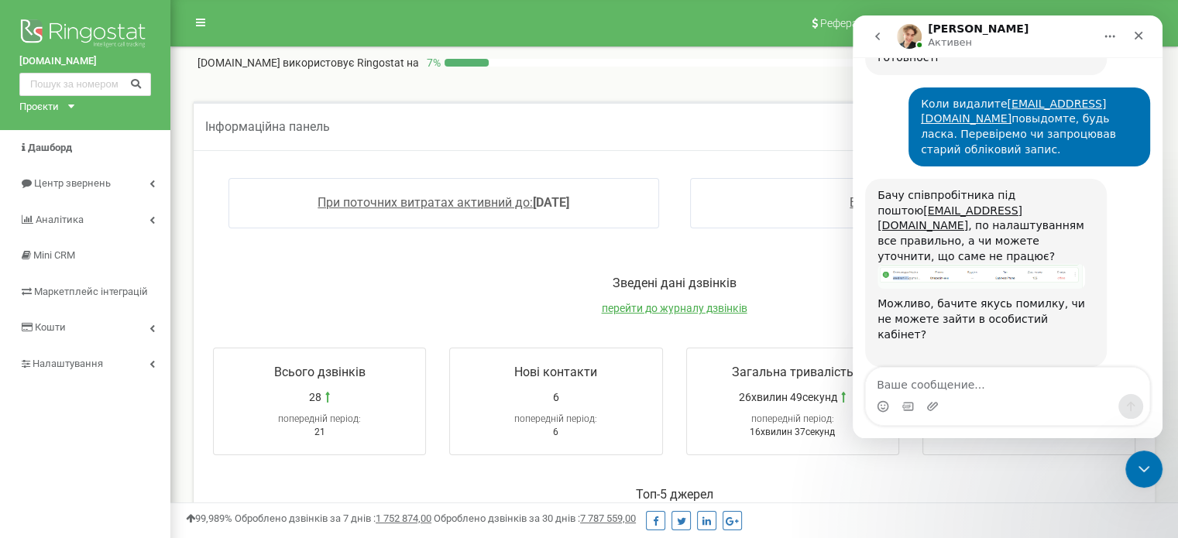
click at [1058, 404] on img "Тетяна говорит…" at bounding box center [1090, 508] width 96 height 208
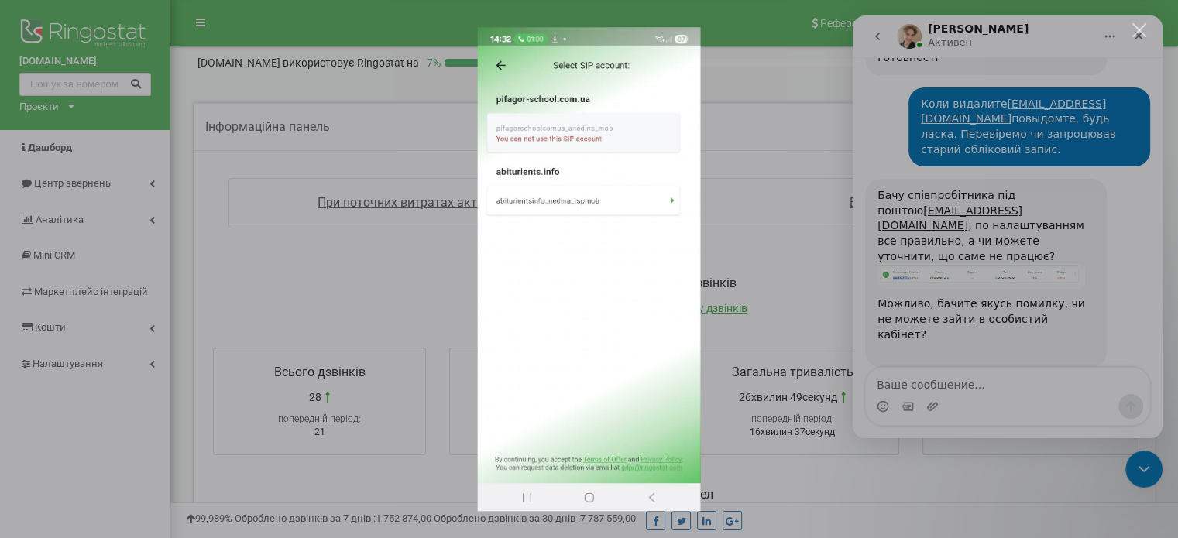
click at [666, 176] on img "Закрыть" at bounding box center [589, 269] width 224 height 485
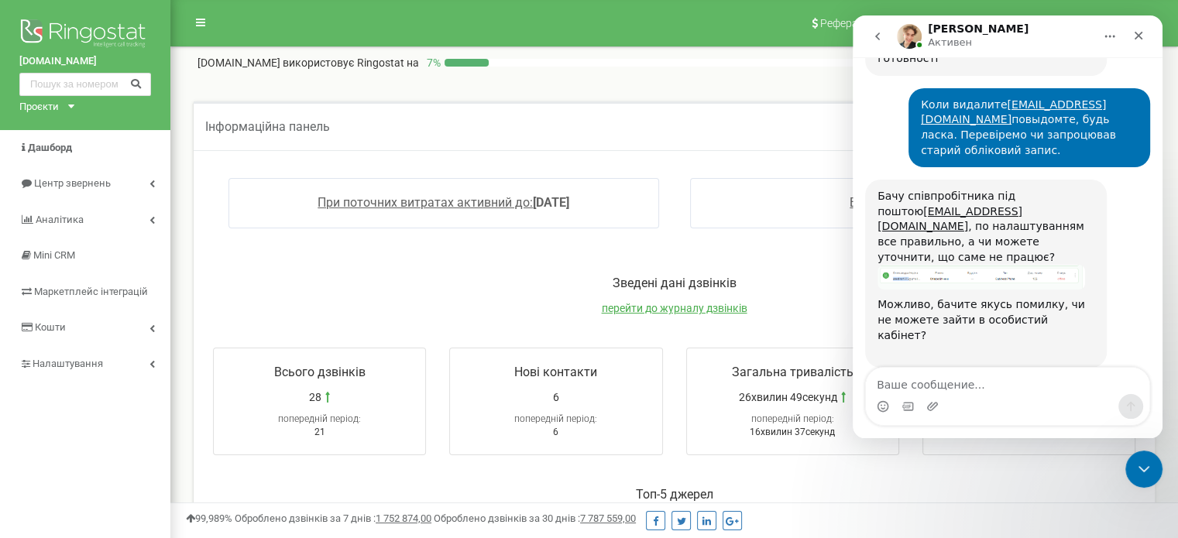
scroll to position [2027, 0]
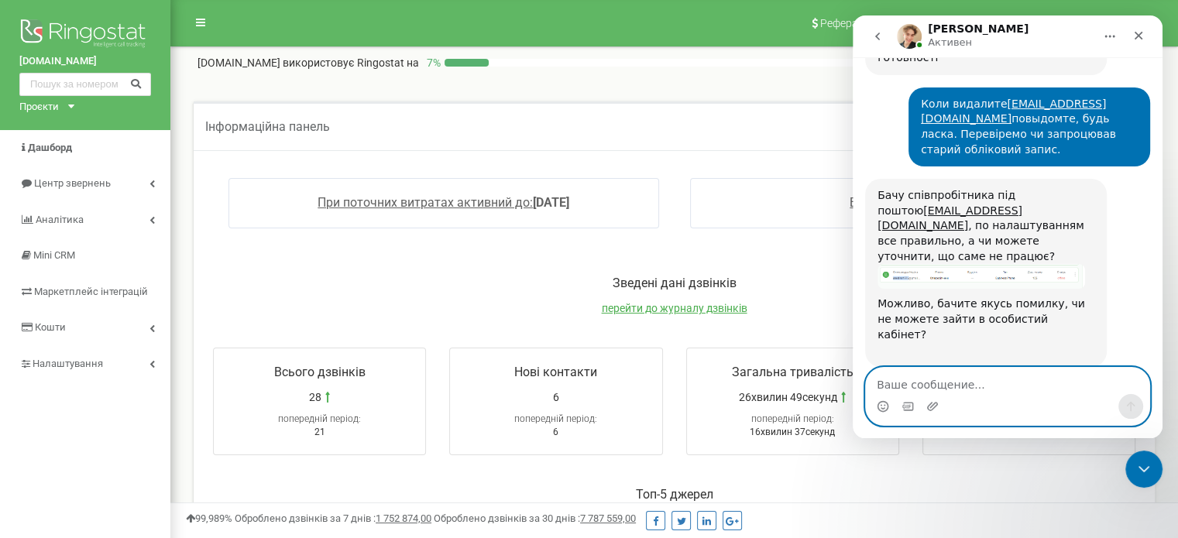
click at [951, 383] on textarea "Ваше сообщение..." at bounding box center [1007, 381] width 283 height 26
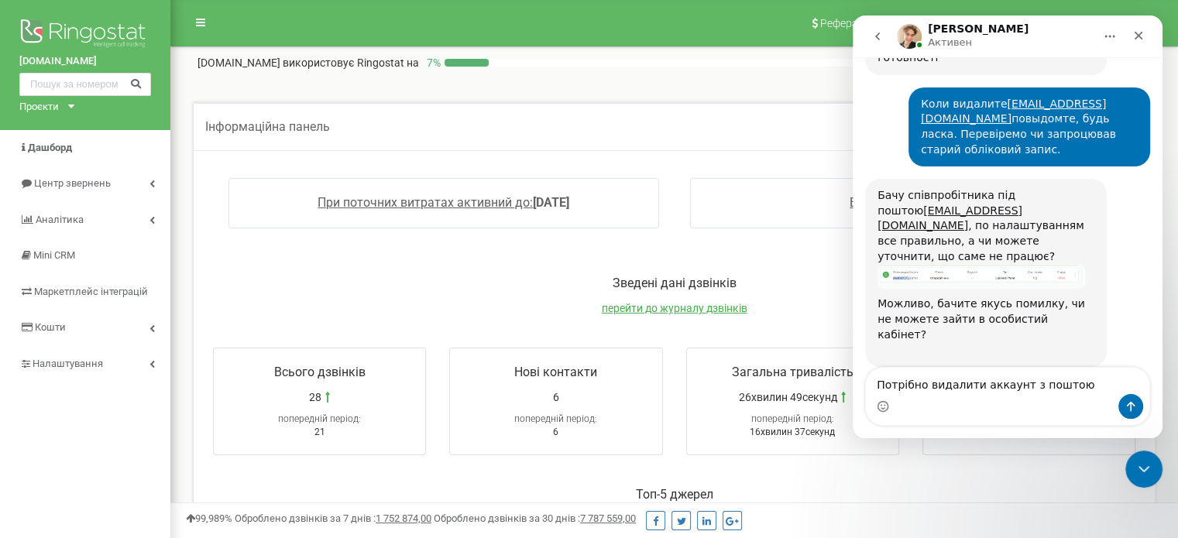
drag, startPoint x: 991, startPoint y: 303, endPoint x: 1111, endPoint y: 303, distance: 120.0
copy link "anedina1976@gmail.com"
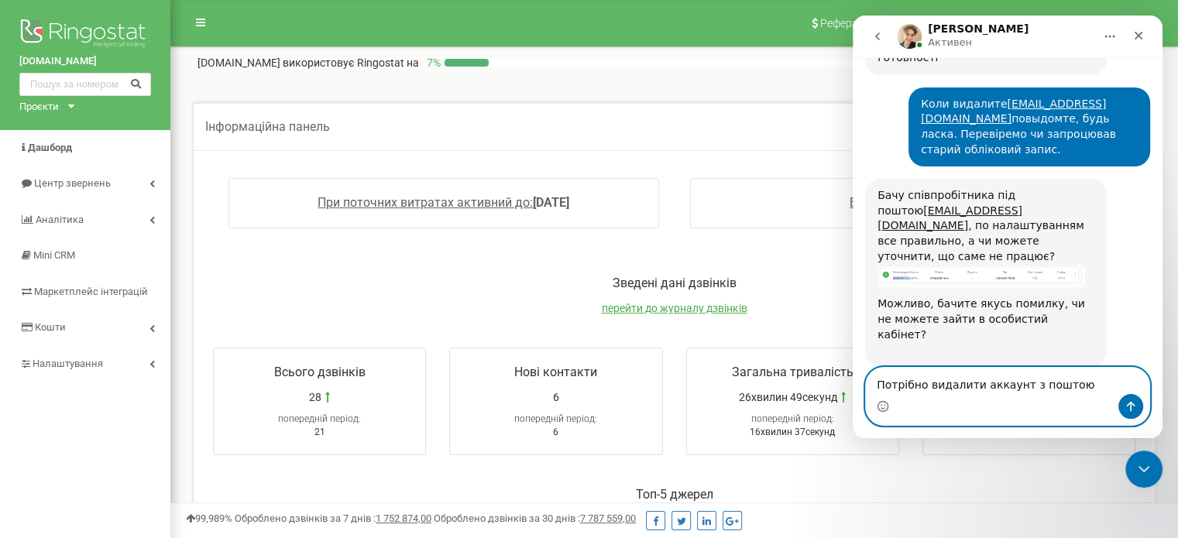
click at [1076, 389] on textarea "Потрібно видалити аккаунт з поштою" at bounding box center [1007, 381] width 283 height 26
paste textarea "anedina1976@gmail.com"
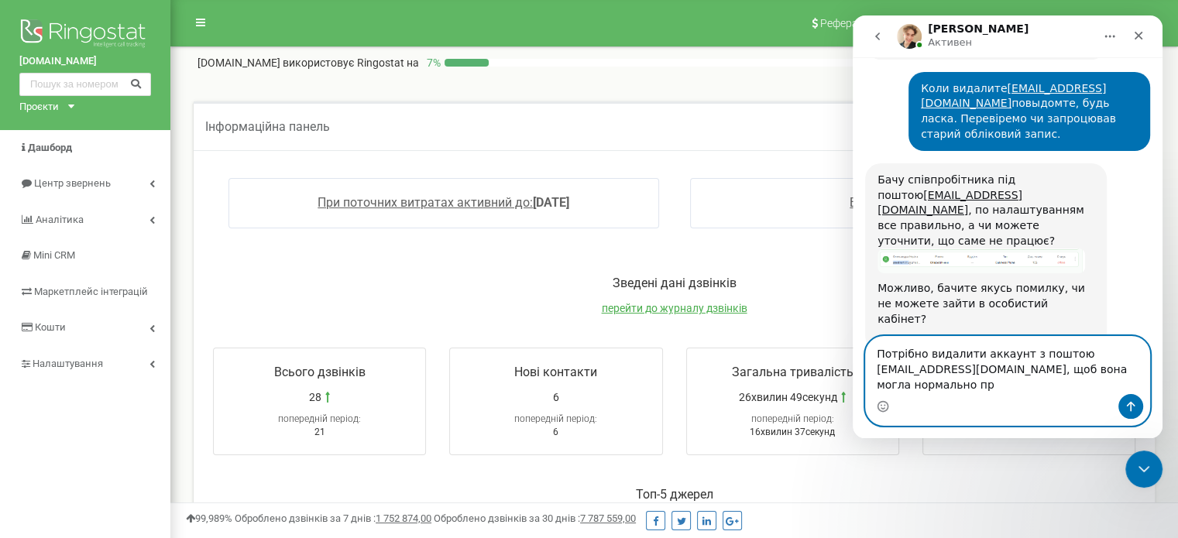
scroll to position [2058, 0]
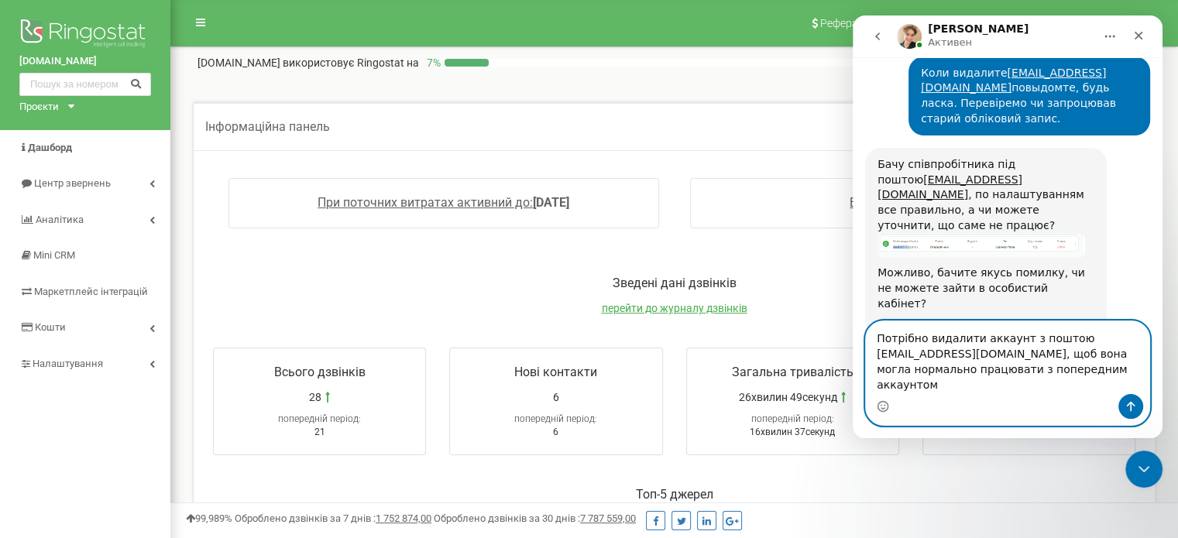
type textarea "Потрібно видалити аккаунт з поштою anedina1976@gmail.com, щоб вона могла нормал…"
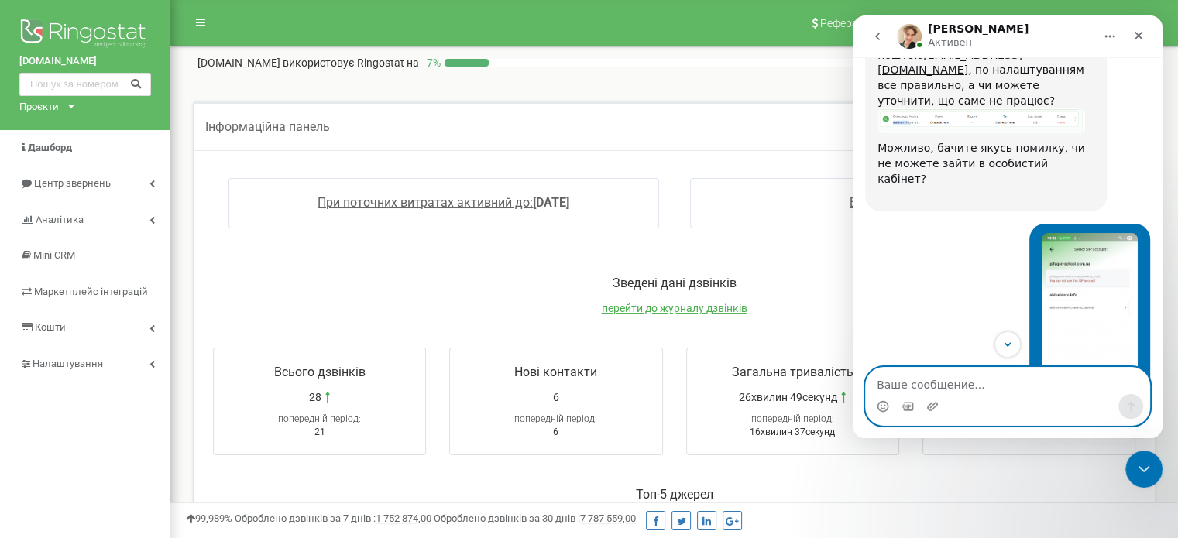
scroll to position [2260, 0]
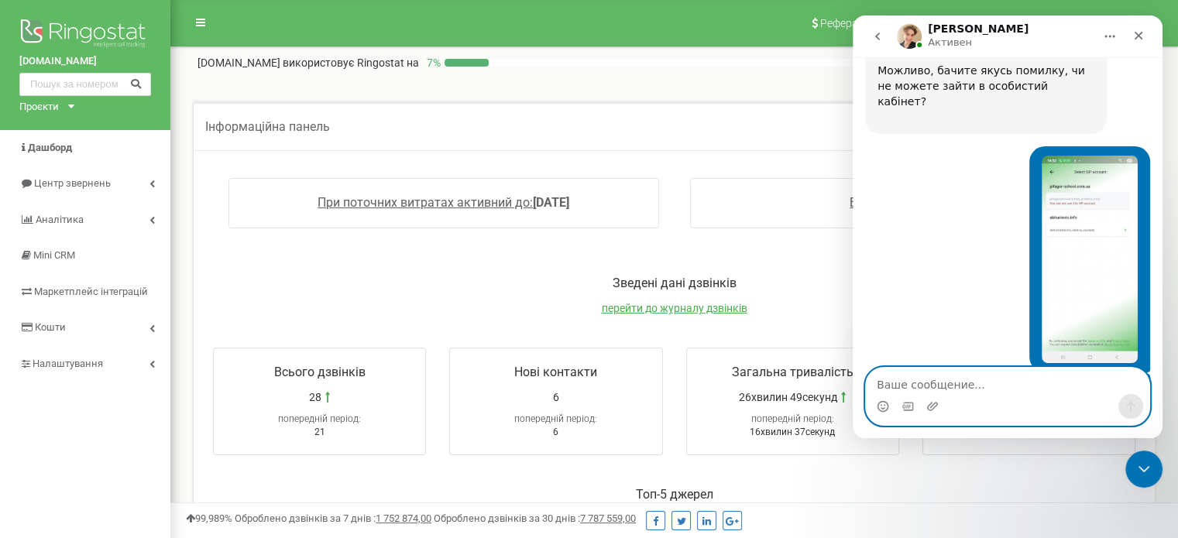
click at [925, 380] on textarea "Ваше сообщение..." at bounding box center [1007, 381] width 283 height 26
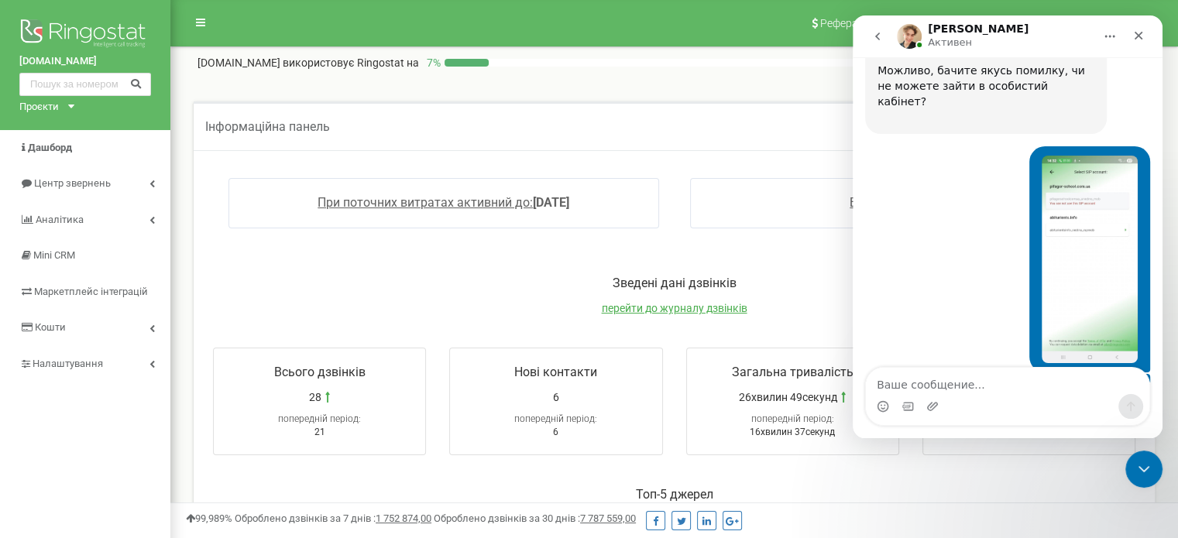
drag, startPoint x: 912, startPoint y: 136, endPoint x: 1066, endPoint y: 144, distance: 154.4
click at [1039, 485] on div "Потрібно видалити аккаунт з поштою anedina1976@gmail.com , щоб вона могла норма…" at bounding box center [1029, 532] width 242 height 94
click at [1066, 494] on div "Потрібно видалити аккаунт з поштою anedina1976@gmail.com , щоб вона могла норма…" at bounding box center [1029, 532] width 217 height 76
drag, startPoint x: 1034, startPoint y: 137, endPoint x: 915, endPoint y: 141, distance: 119.3
click at [921, 494] on div "Потрібно видалити аккаунт з поштою anedina1976@gmail.com , щоб вона могла норма…" at bounding box center [1029, 532] width 217 height 76
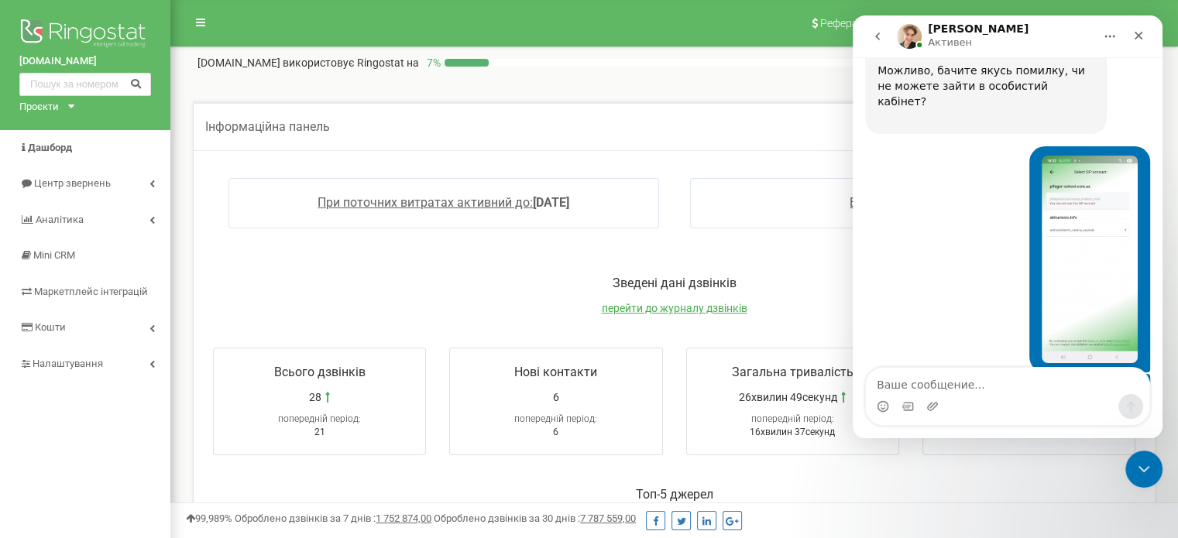
copy link "anedina1976@gmail.com"
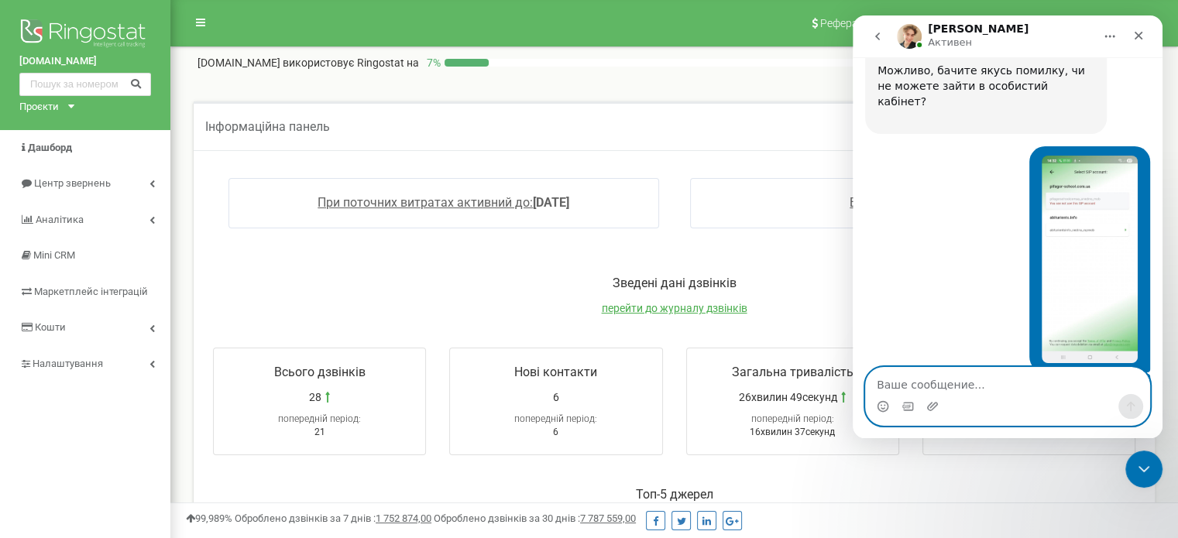
click at [948, 382] on textarea "Ваше сообщение..." at bounding box center [1007, 381] width 283 height 26
paste textarea "anedina1976@gmail.com"
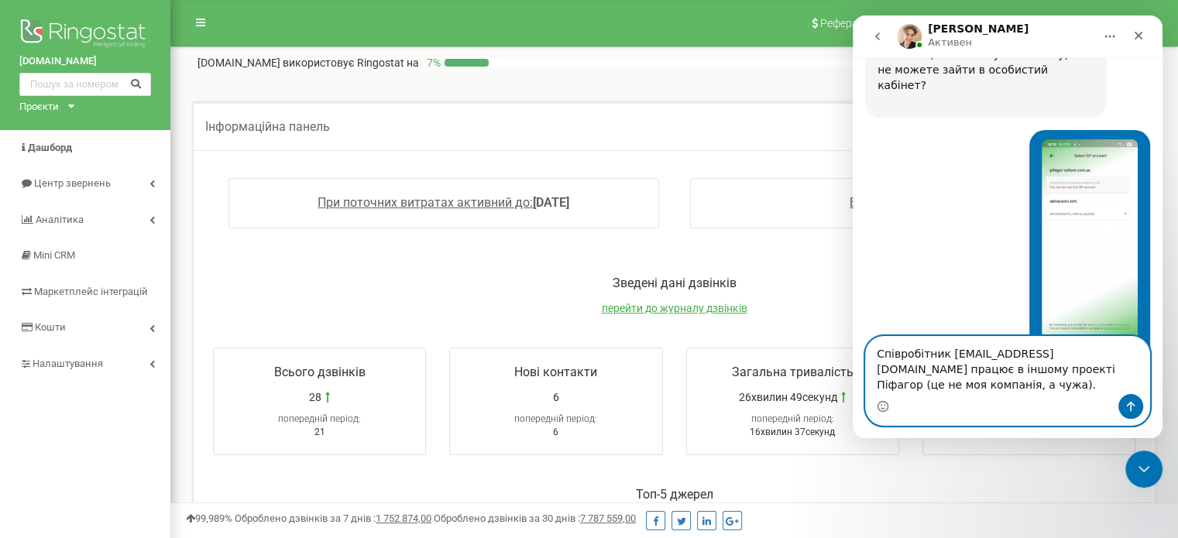
scroll to position [2292, 0]
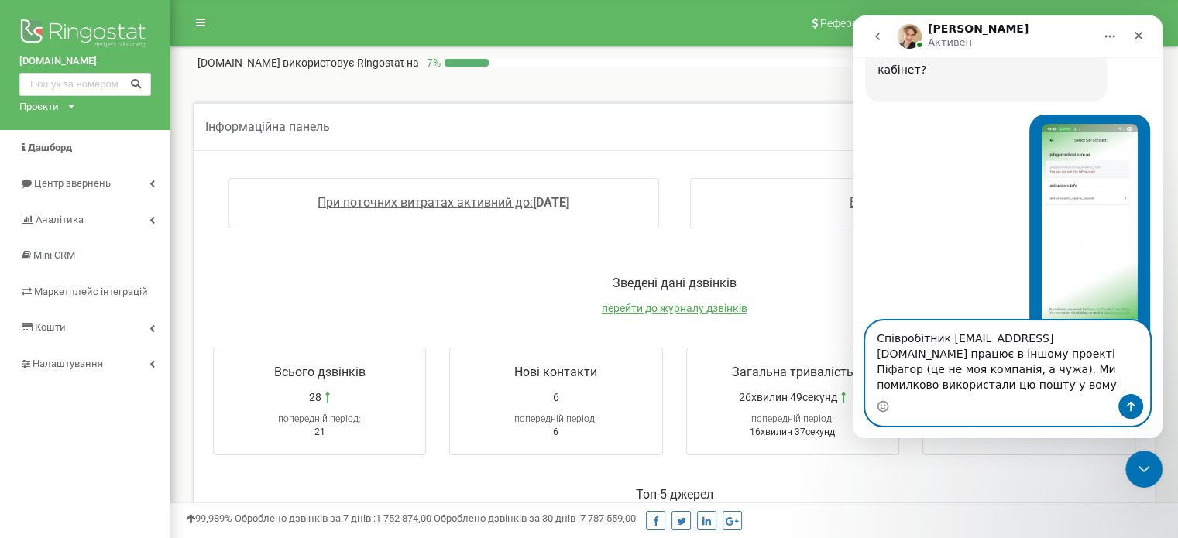
click at [1116, 386] on textarea "Співробітник anedina1976@gmail.com працює в іншому проекті Піфагор (це не моя к…" at bounding box center [1007, 357] width 283 height 73
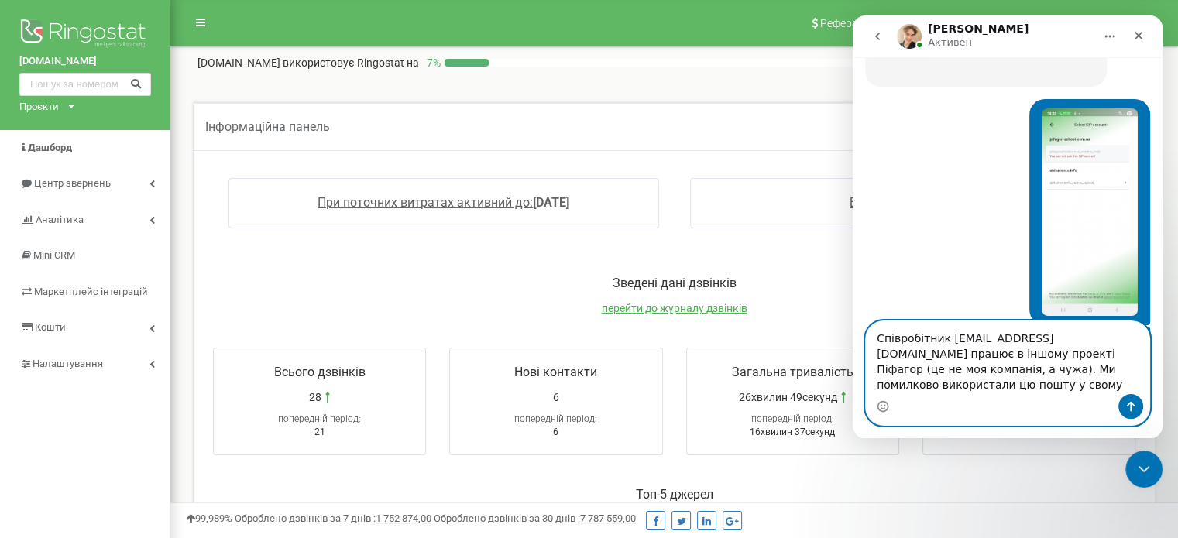
click at [974, 389] on textarea "Співробітник anedina1976@gmail.com працює в іншому проекті Піфагор (це не моя к…" at bounding box center [1007, 357] width 283 height 73
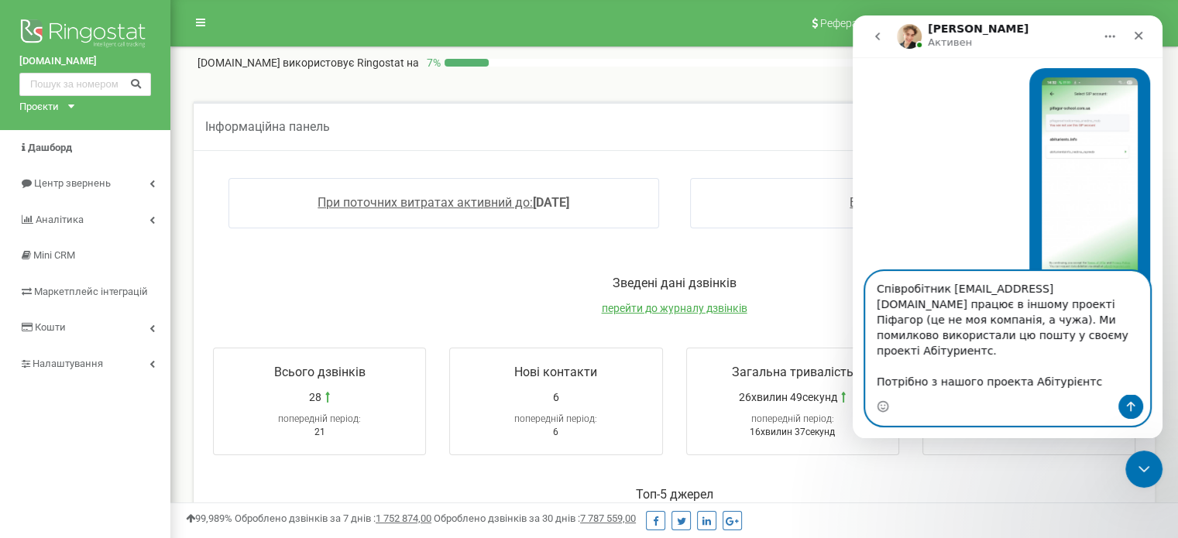
scroll to position [2354, 0]
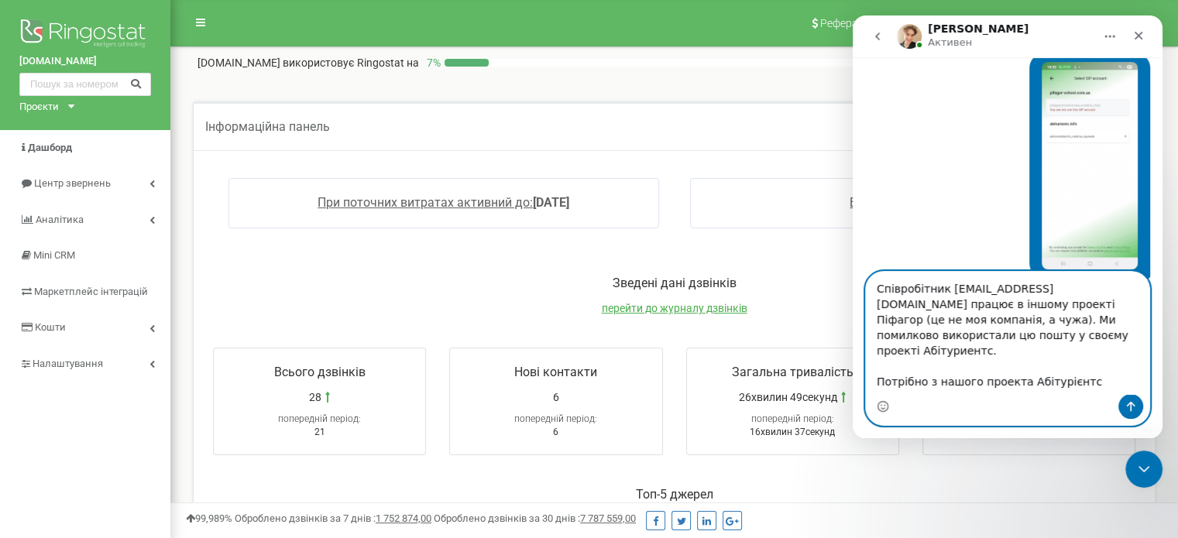
paste textarea "anedina1976@gmail.com"
type textarea "Співробітник anedina1976@gmail.com працює в іншому проекті Піфагор (це не моя к…"
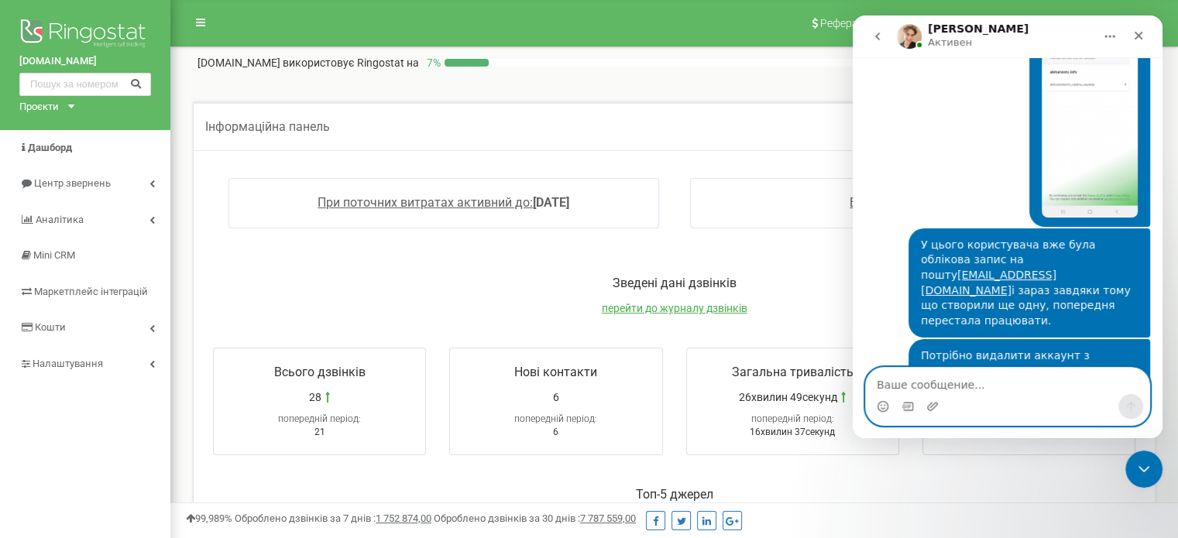
scroll to position [2420, 0]
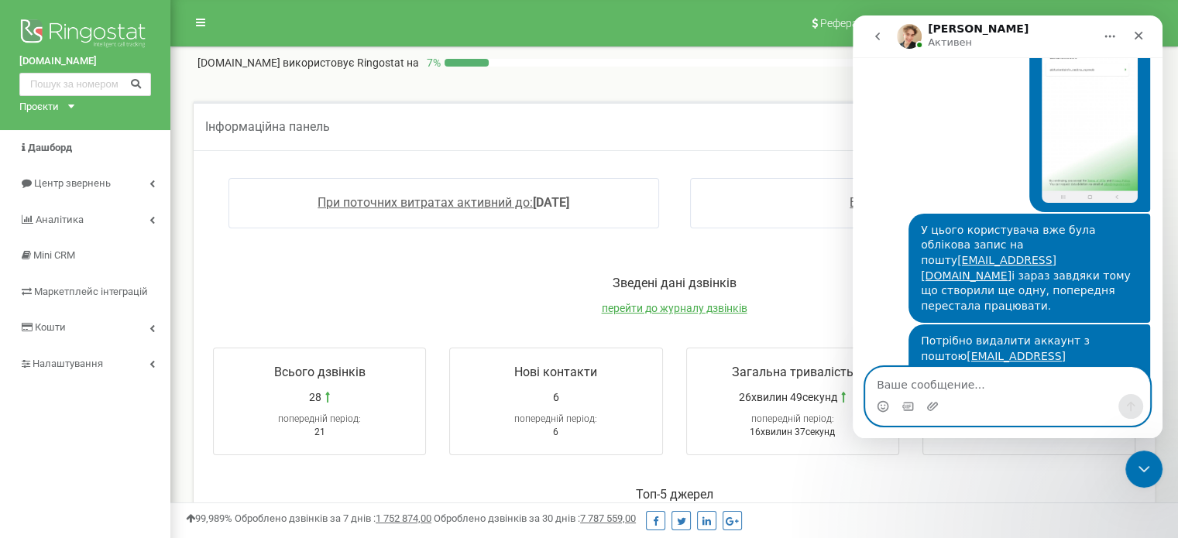
click at [937, 382] on textarea "Ваше сообщение..." at bounding box center [1007, 381] width 283 height 26
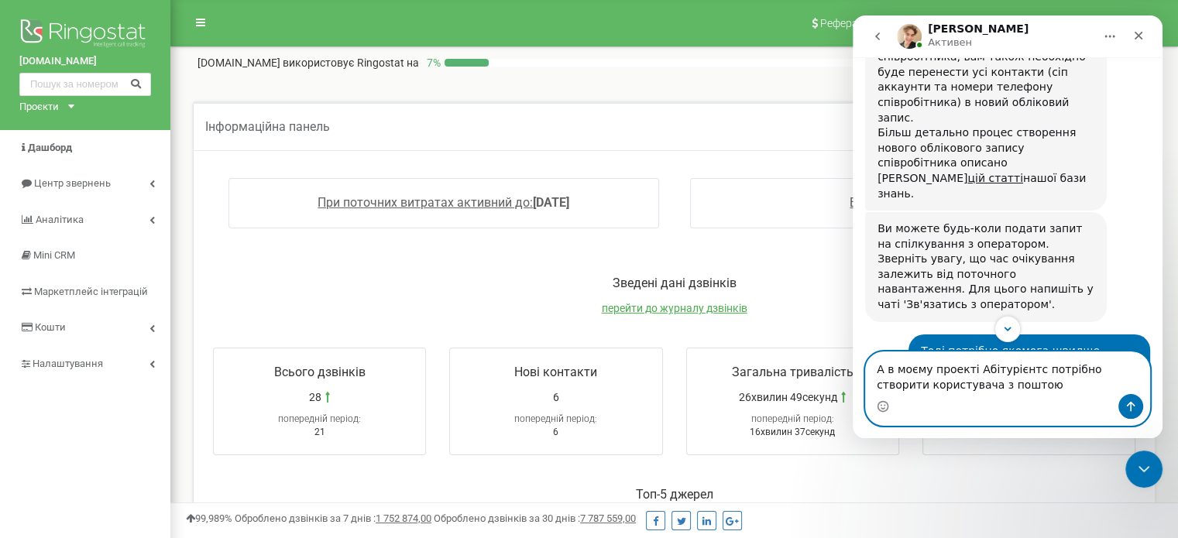
scroll to position [887, 0]
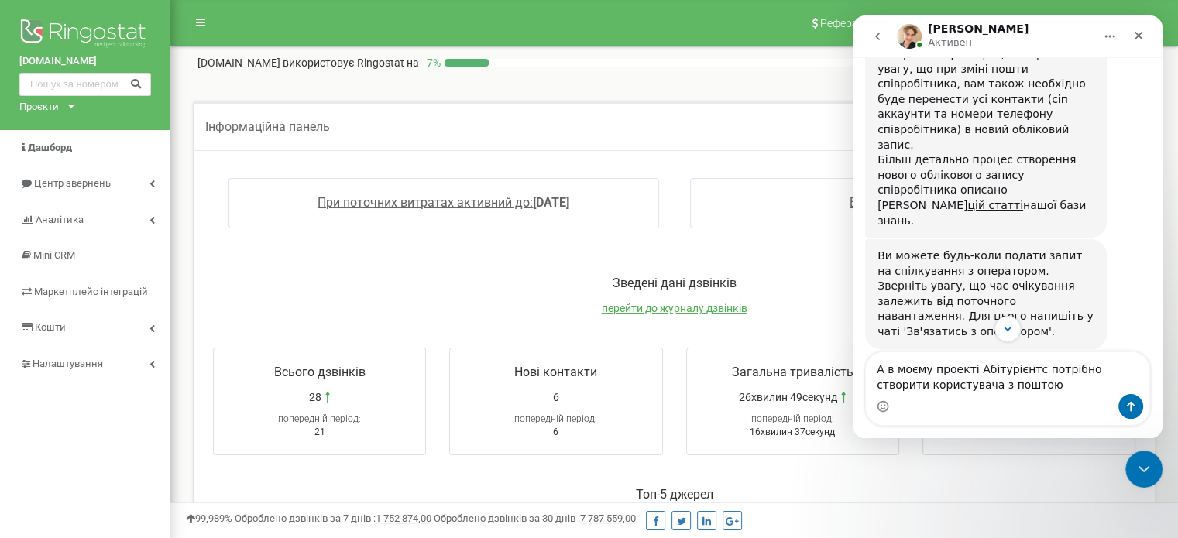
drag, startPoint x: 946, startPoint y: 266, endPoint x: 1076, endPoint y: 260, distance: 130.3
click at [1076, 439] on div "А потім можна буде створити новий на пошту abiturients.info@gmail.com" at bounding box center [1029, 462] width 217 height 46
copy div "abiturients.info@gmail.com"
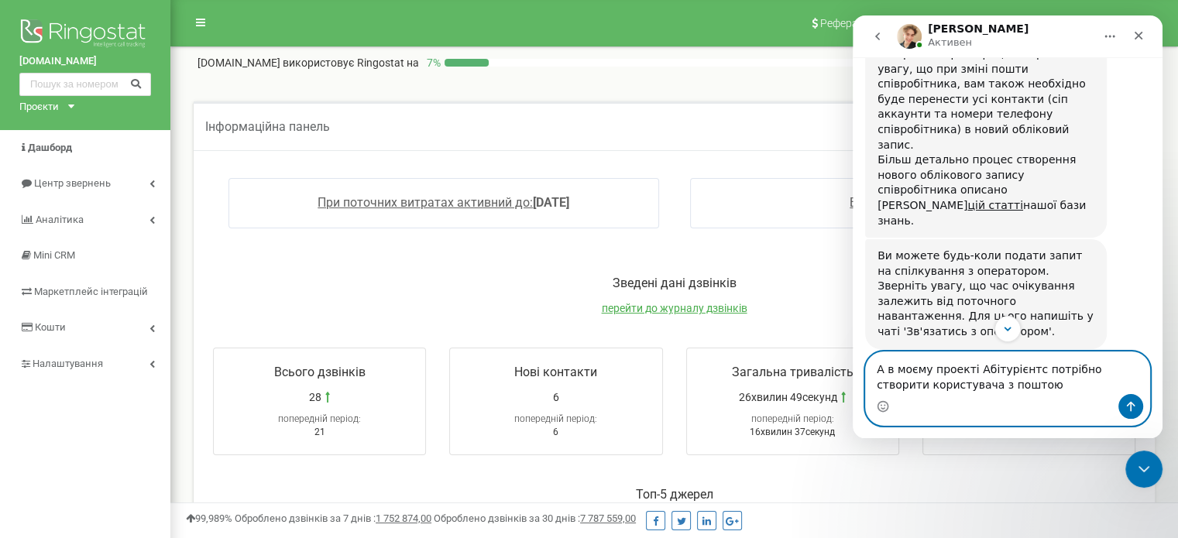
click at [1011, 390] on textarea "А в моєму проекті Абітурієнтс потрібно створити користувача з поштою" at bounding box center [1007, 373] width 283 height 42
paste textarea "abiturients.info@gmail.com"
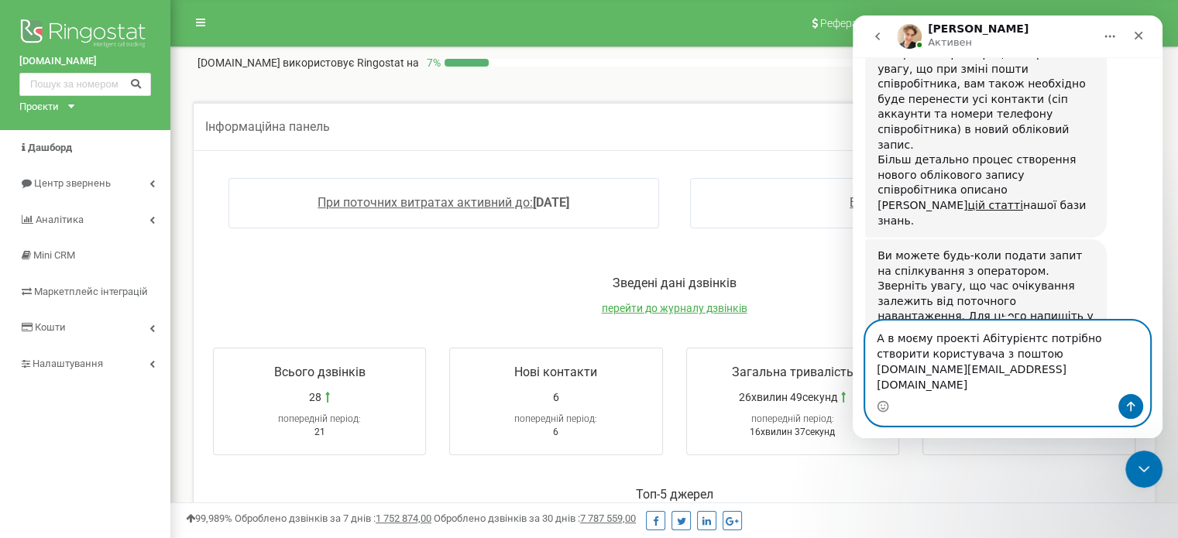
click at [938, 391] on textarea "А в моєму проекті Абітурієнтс потрібно створити користувача з поштою abiturient…" at bounding box center [1007, 357] width 283 height 73
click at [1128, 390] on textarea "А в моєму проекті Абітурієнтс потрібно створити користувача з поштою abiturient…" at bounding box center [1007, 357] width 283 height 73
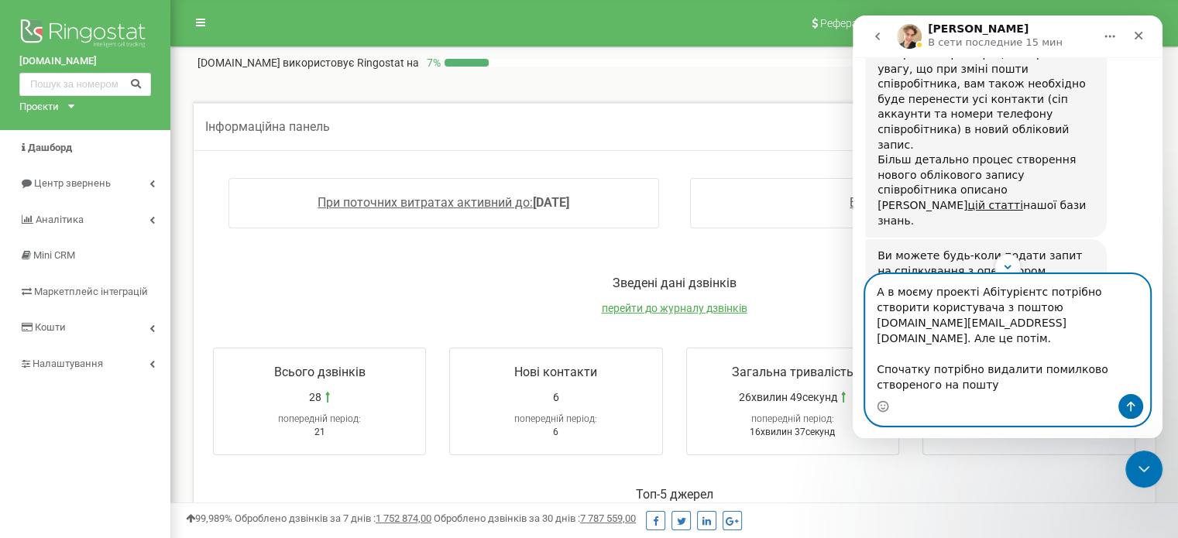
drag, startPoint x: 933, startPoint y: 387, endPoint x: 876, endPoint y: 393, distance: 57.6
click at [876, 393] on textarea "А в моєму проекті Абітурієнтс потрібно створити користувача з поштою abiturient…" at bounding box center [1007, 334] width 283 height 119
type textarea "А в моєму проекті Абітурієнтс потрібно створити користувача з поштою abiturient…"
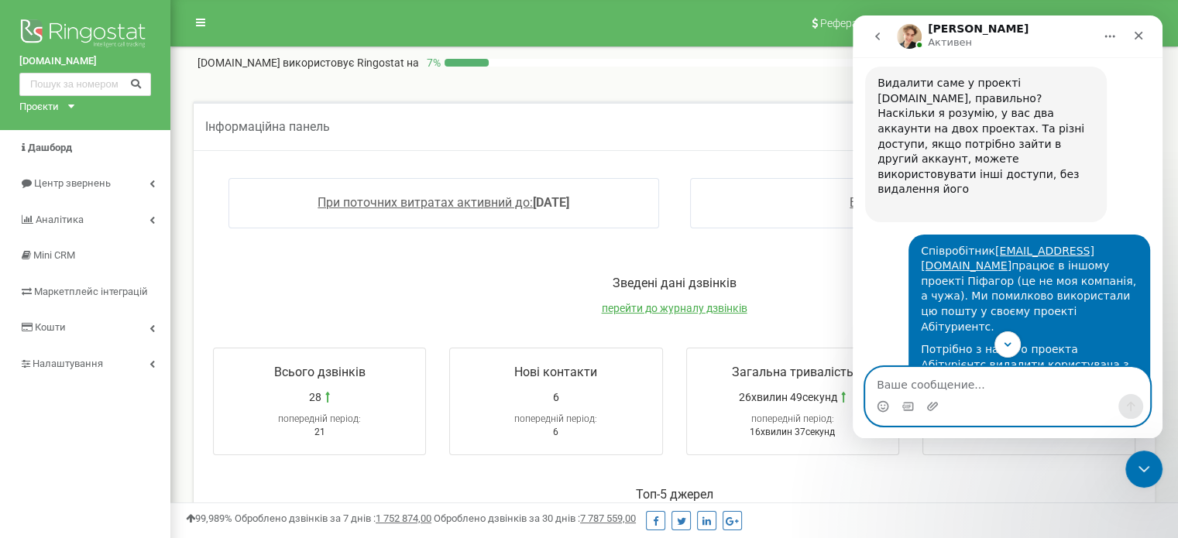
scroll to position [2862, 0]
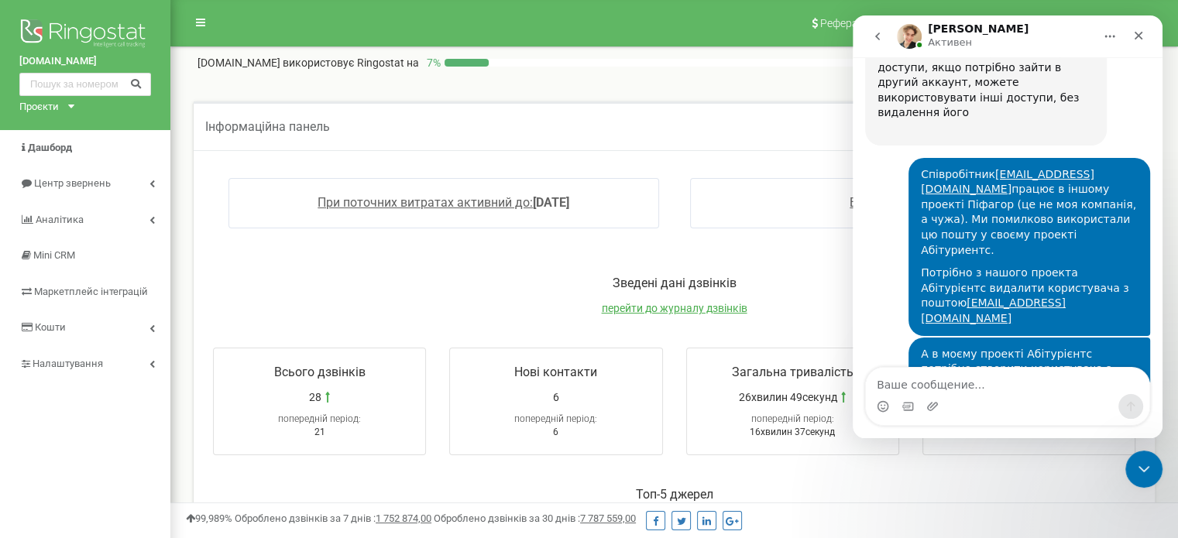
drag, startPoint x: 914, startPoint y: 319, endPoint x: 892, endPoint y: 299, distance: 29.6
click at [891, 386] on textarea "Ваше сообщение..." at bounding box center [1007, 381] width 283 height 26
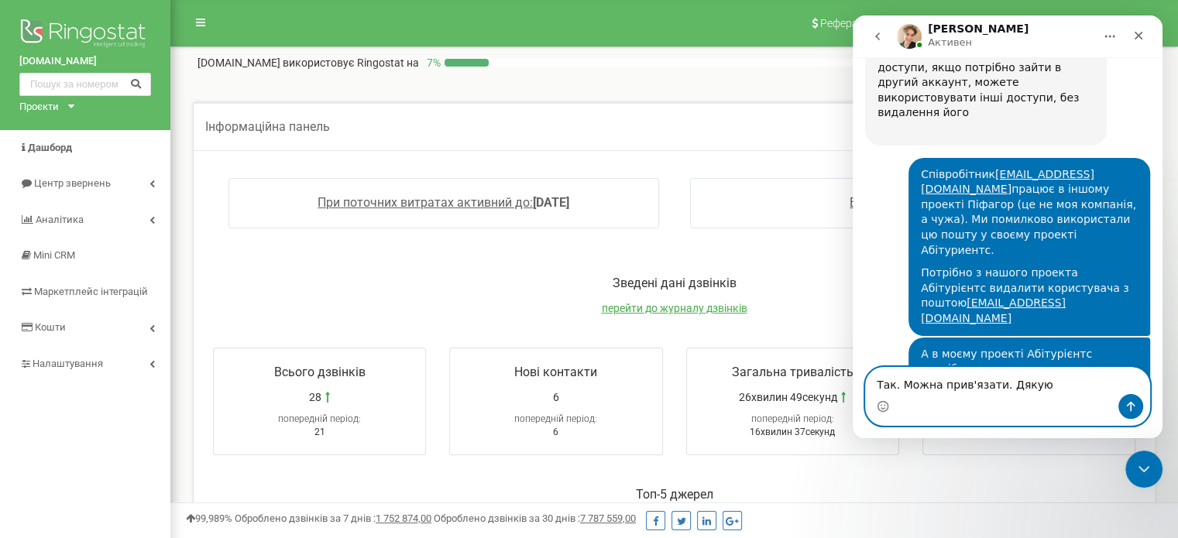
click at [991, 386] on textarea "Так. Можна прив'язати. Дякую" at bounding box center [1007, 381] width 283 height 26
type textarea "Так. Можна прив'язати до СRM. Дякую"
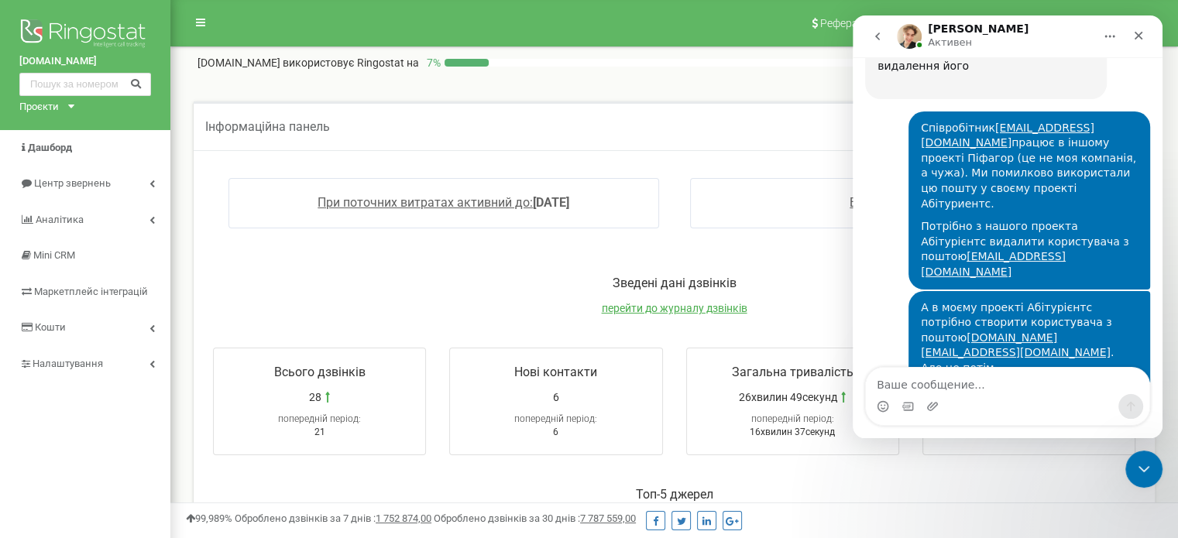
click at [533, 284] on p "Зведені дані дзвінків" at bounding box center [673, 284] width 953 height 18
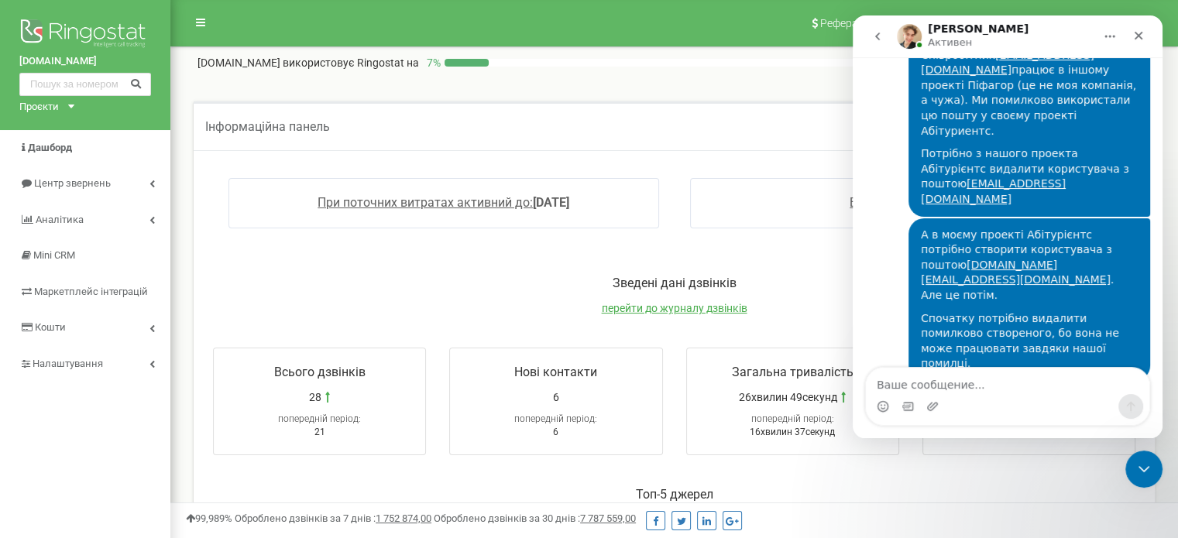
scroll to position [3000, 0]
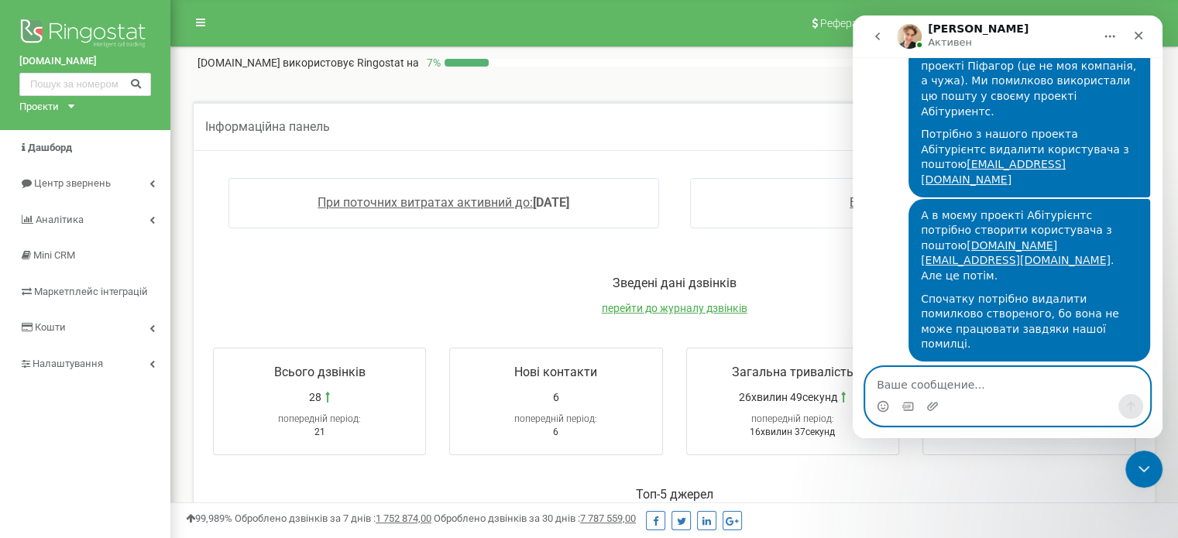
click at [896, 386] on textarea "Ваше сообщение..." at bounding box center [1007, 381] width 283 height 26
click at [956, 386] on textarea "Ваше сообщение..." at bounding box center [1007, 381] width 283 height 26
type textarea "Т"
click at [960, 390] on textarea "Переіменувала її. Тепер зможете знайти." at bounding box center [1007, 381] width 283 height 26
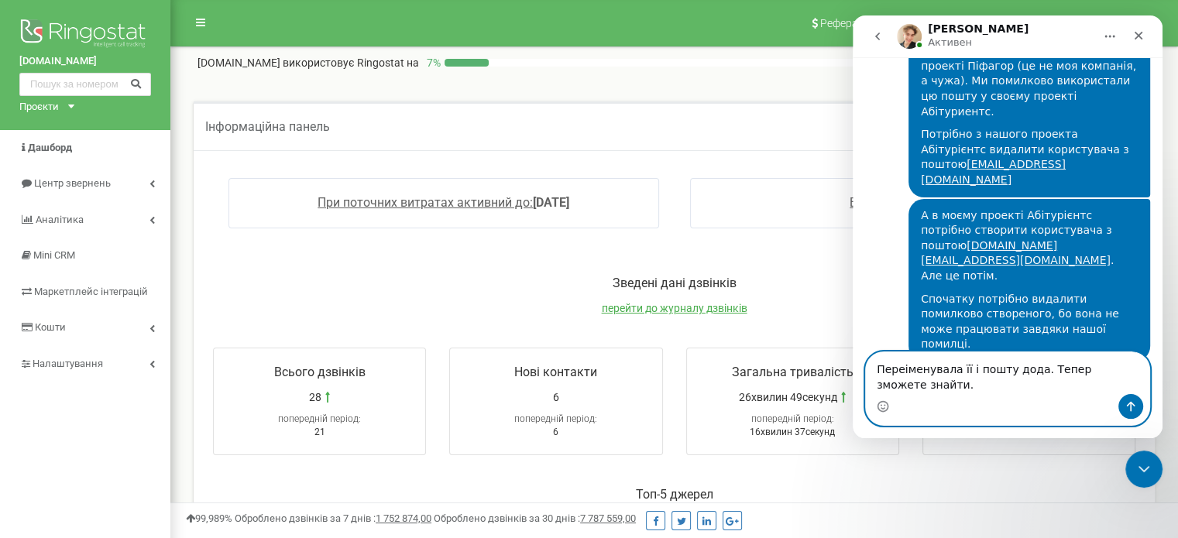
scroll to position [3016, 0]
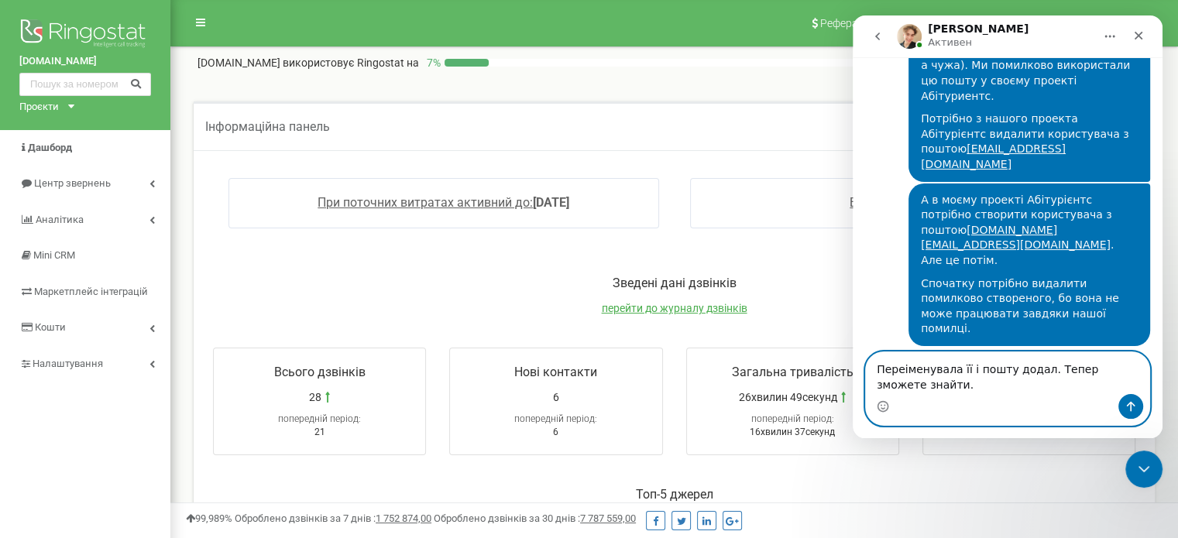
type textarea "Переіменувала її і пошту додала. Тепер зможете знайти."
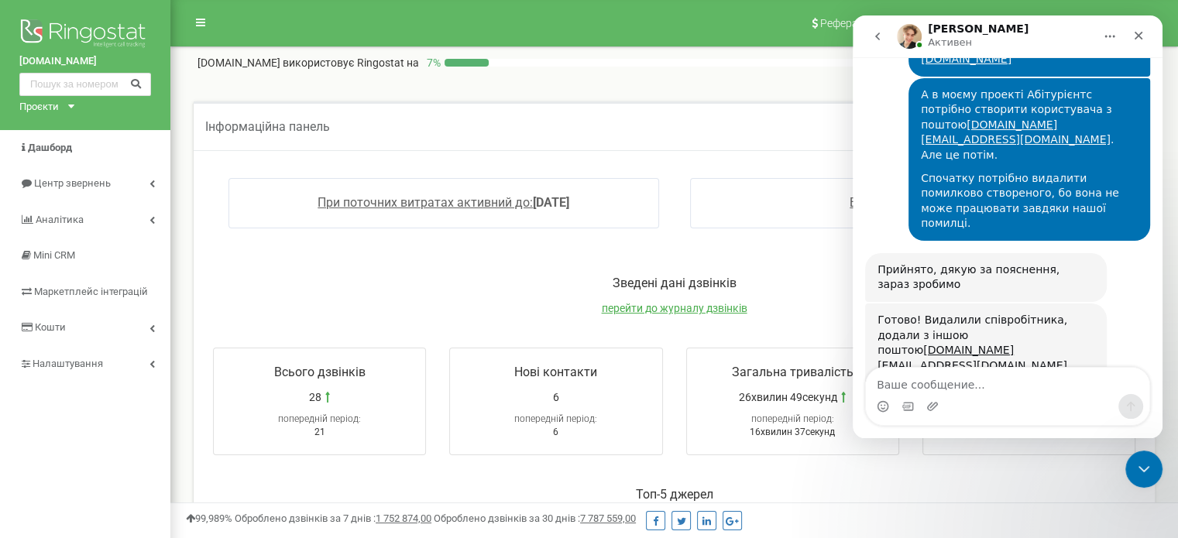
scroll to position [3197, 0]
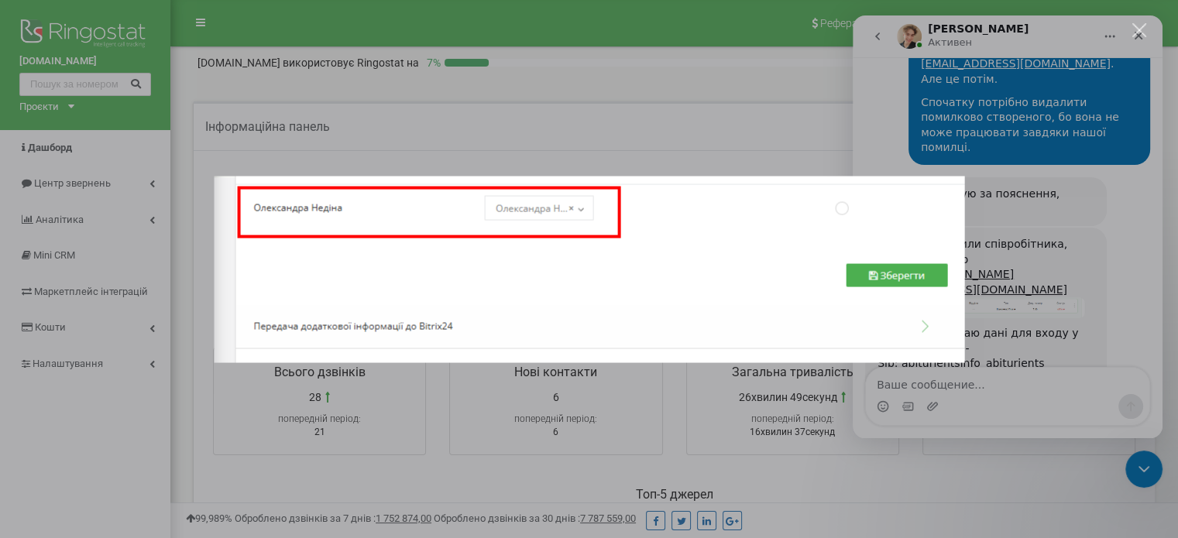
scroll to position [0, 0]
click at [1029, 380] on div "Мессенджер Intercom" at bounding box center [589, 269] width 1178 height 538
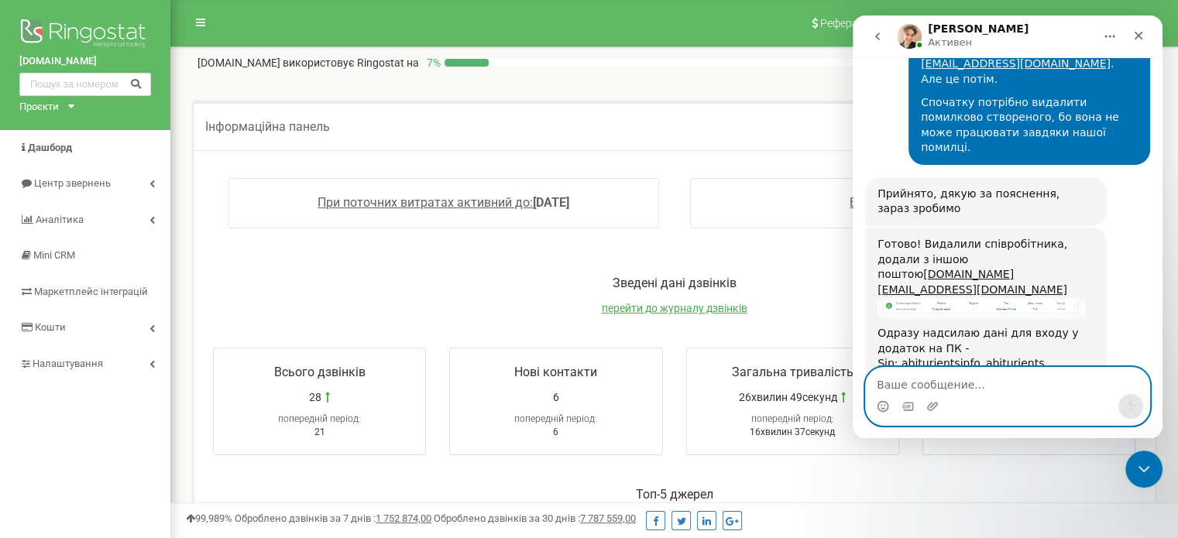
click at [996, 387] on textarea "Ваше сообщение..." at bounding box center [1007, 381] width 283 height 26
type textarea "Дякую. Здається все ОК )"
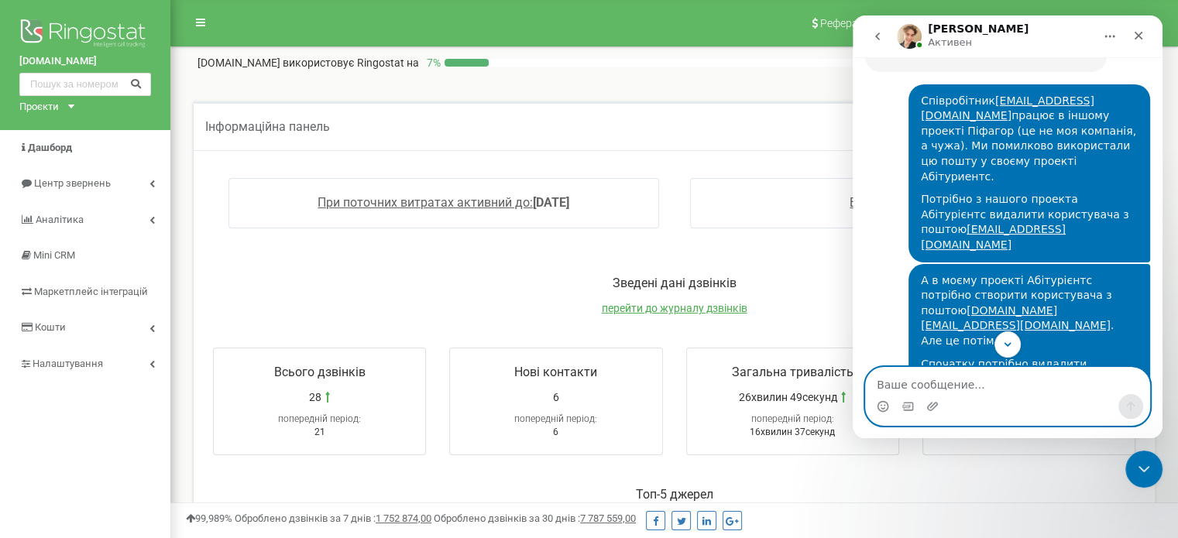
scroll to position [2934, 0]
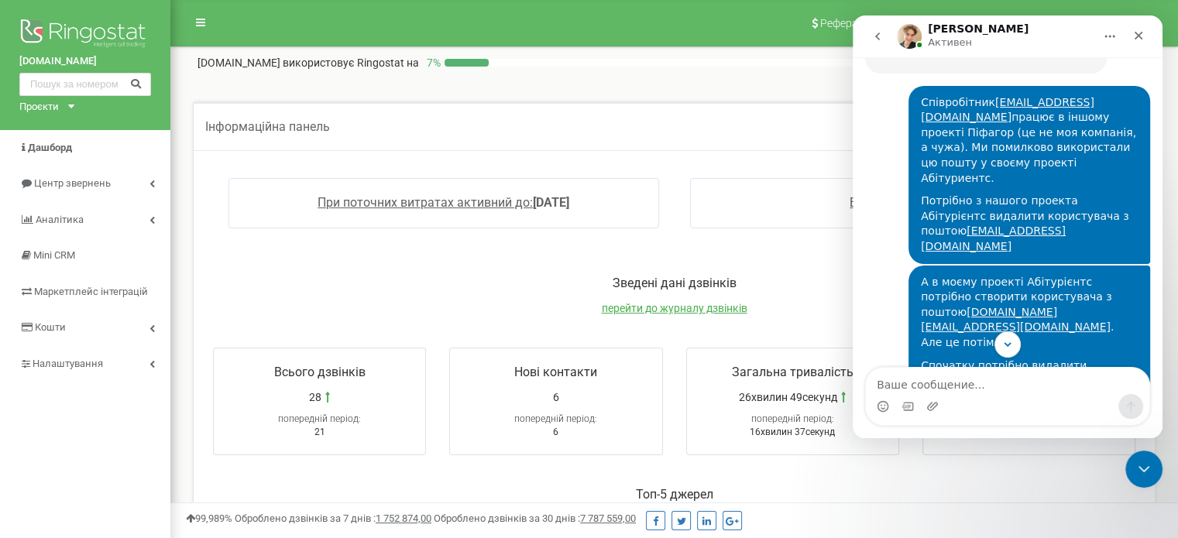
drag, startPoint x: 876, startPoint y: 96, endPoint x: 1025, endPoint y: 194, distance: 178.5
copy div "на ПК - Sip: abiturientsinfo_abiturients Password: Sek4nmnZ*.cjuDw* ​ Та на тел…"
